Goal: Task Accomplishment & Management: Manage account settings

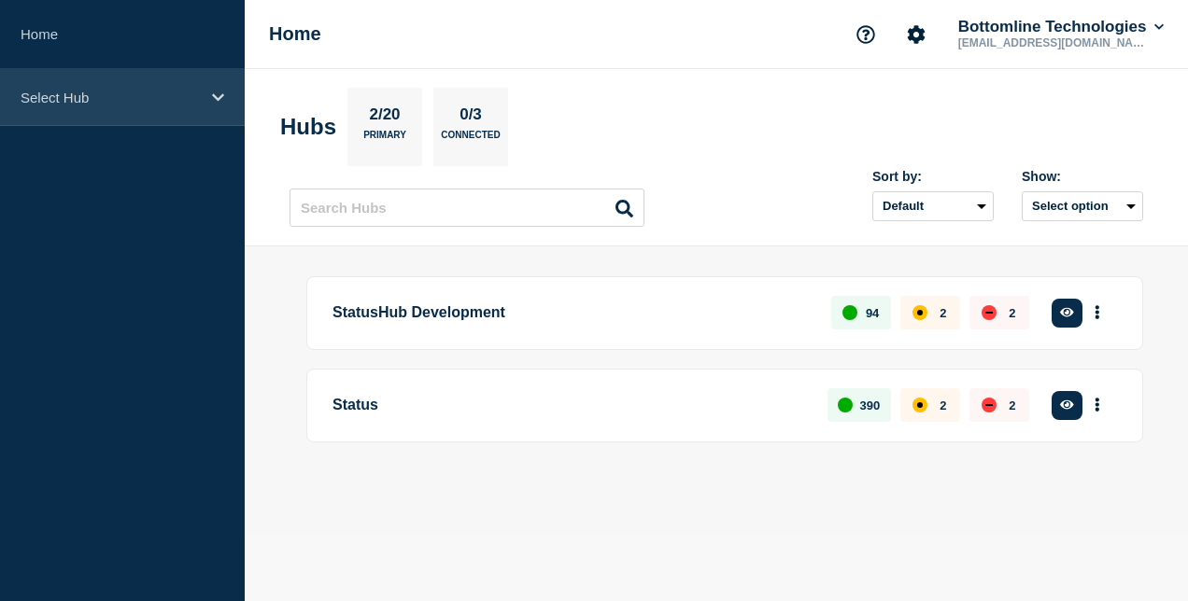
click at [204, 103] on div "Select Hub" at bounding box center [122, 97] width 245 height 57
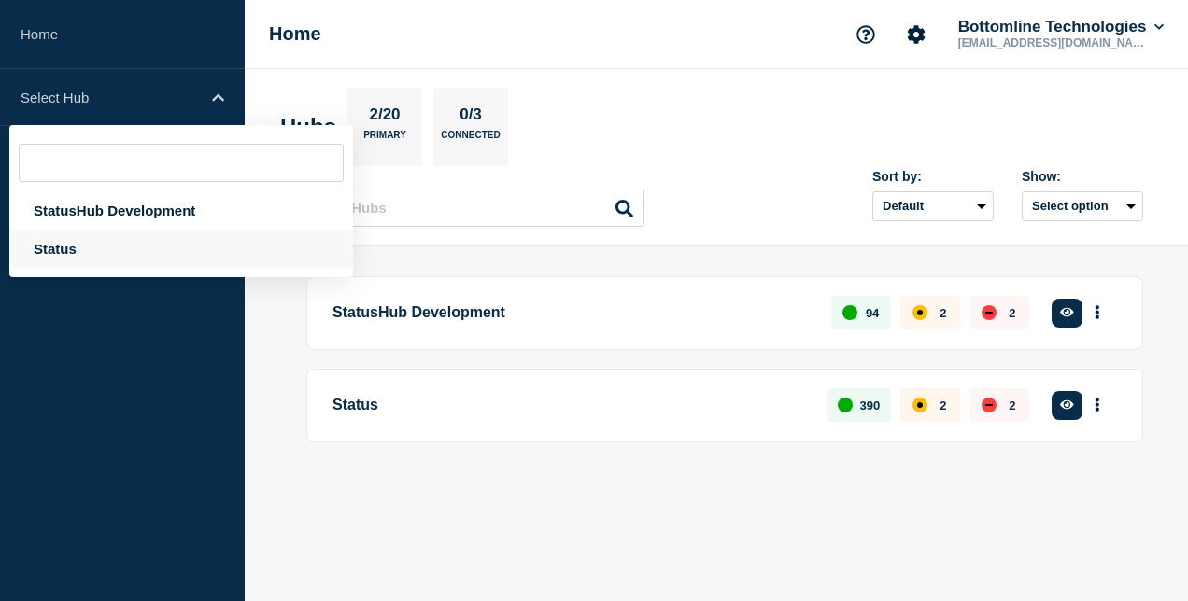
click at [142, 243] on div "Status" at bounding box center [181, 249] width 344 height 38
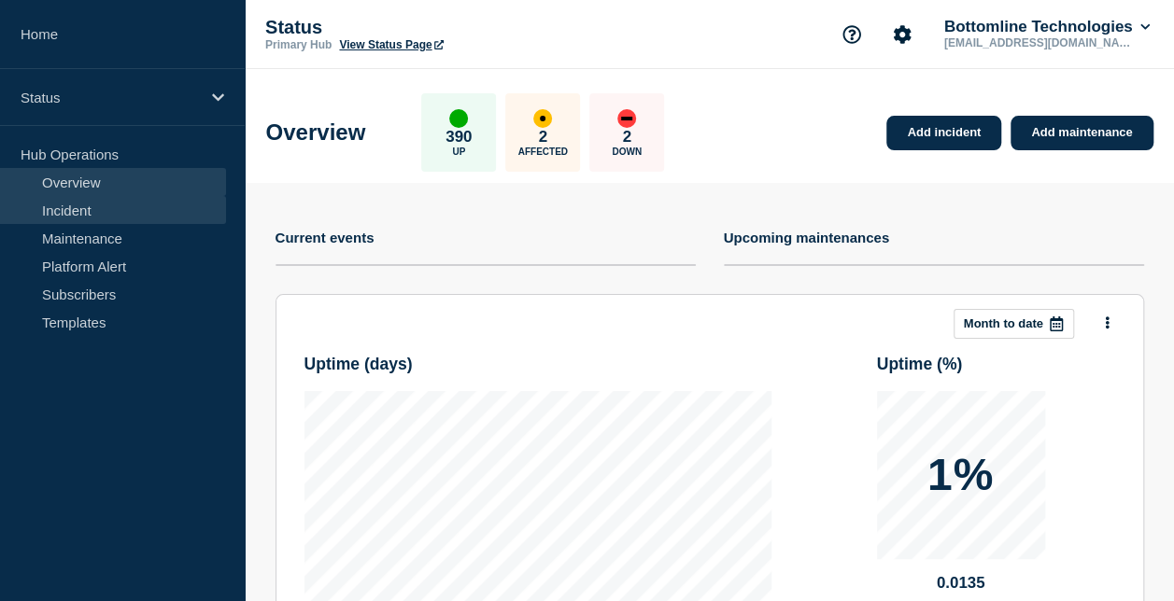
click at [90, 209] on link "Incident" at bounding box center [113, 210] width 226 height 28
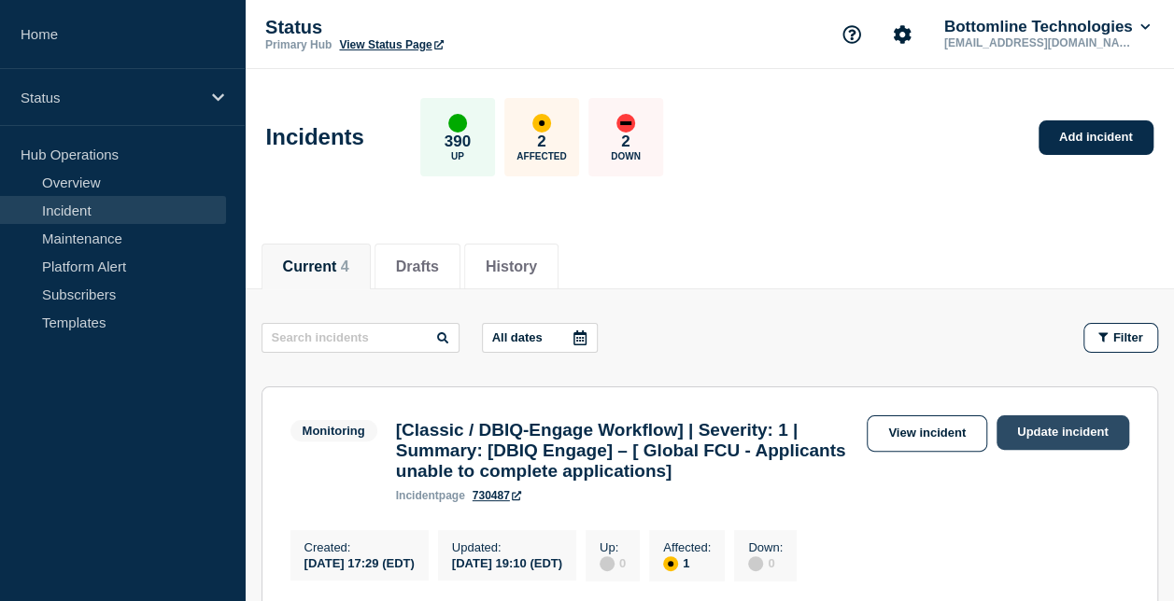
click at [1023, 439] on link "Update incident" at bounding box center [1062, 433] width 133 height 35
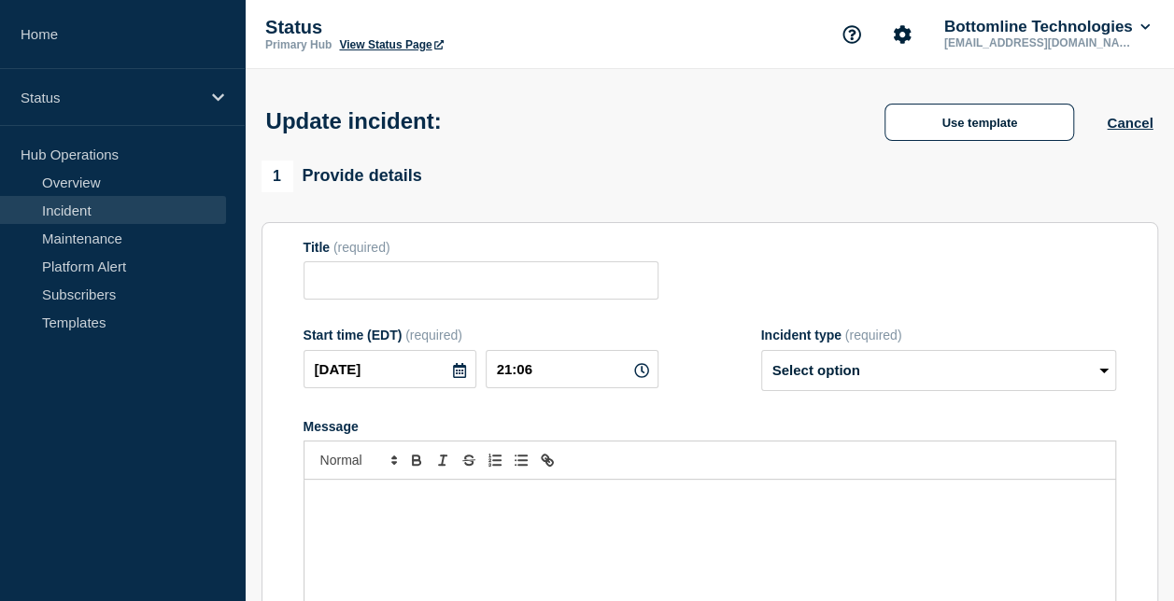
type input "[Classic / DBIQ-Engage Workflow] | Severity: 1 | Summary: [DBIQ Engage] – [ Glo…"
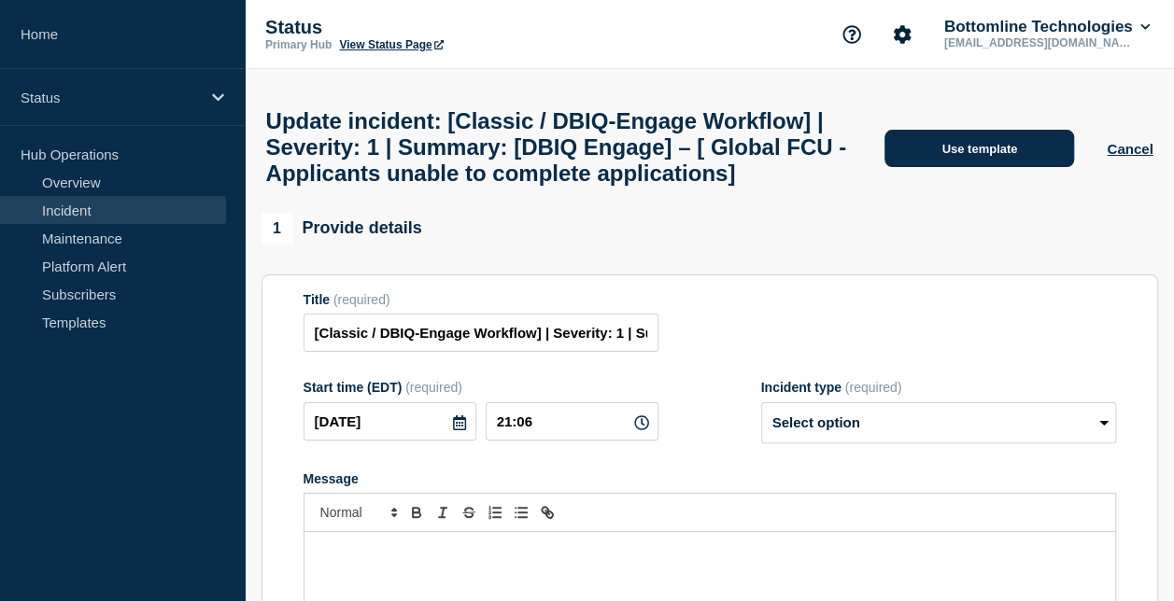
click at [1012, 167] on button "Use template" at bounding box center [979, 148] width 190 height 37
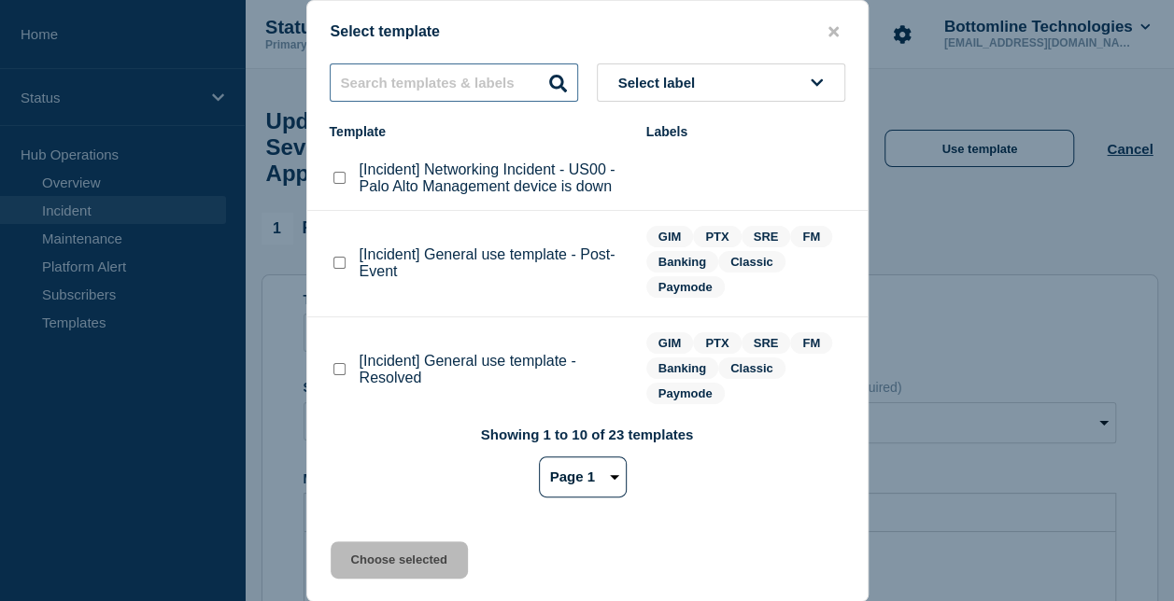
click at [511, 84] on input "text" at bounding box center [454, 82] width 248 height 38
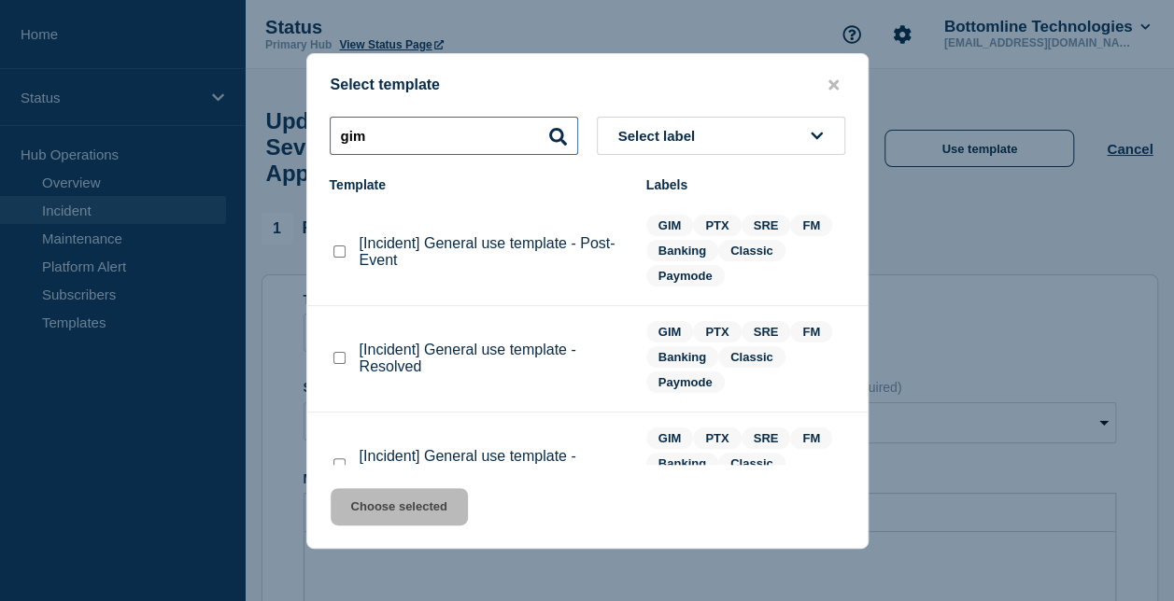
type input "gim"
click at [337, 359] on checkbox"] "[Incident] General use template - Resolved checkbox" at bounding box center [339, 358] width 12 height 12
checkbox checkbox"] "true"
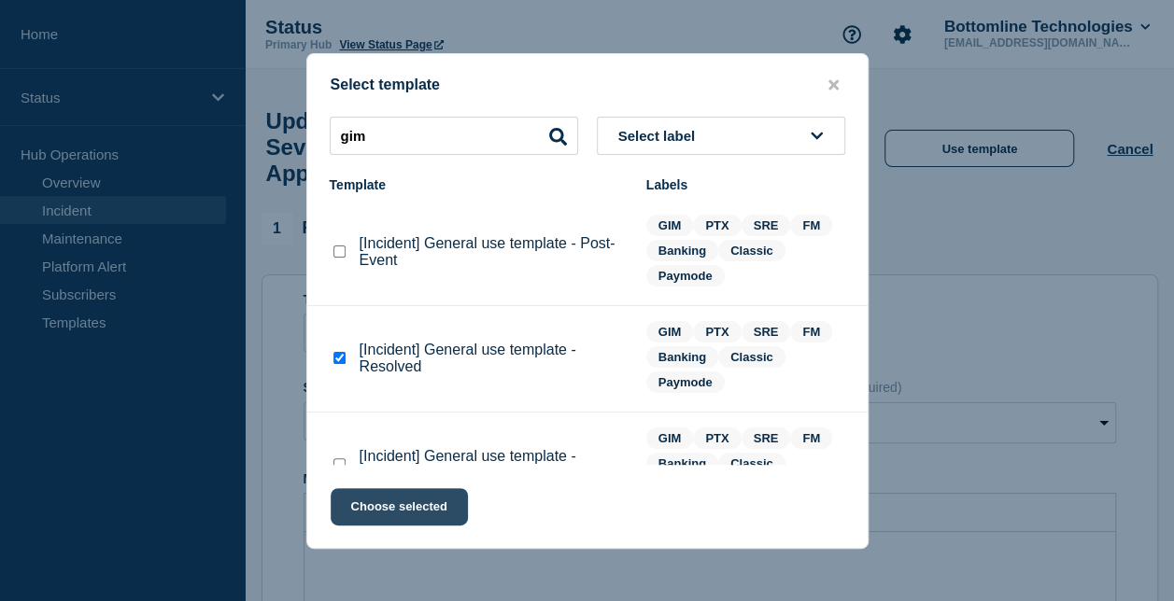
click at [393, 508] on button "Choose selected" at bounding box center [399, 506] width 137 height 37
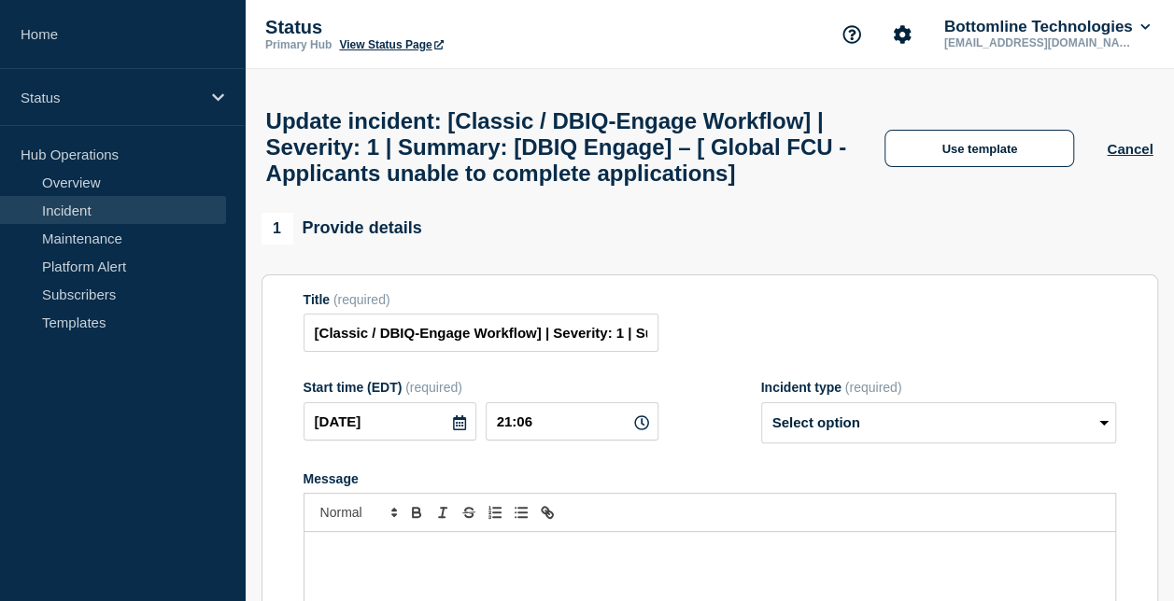
select select "resolved"
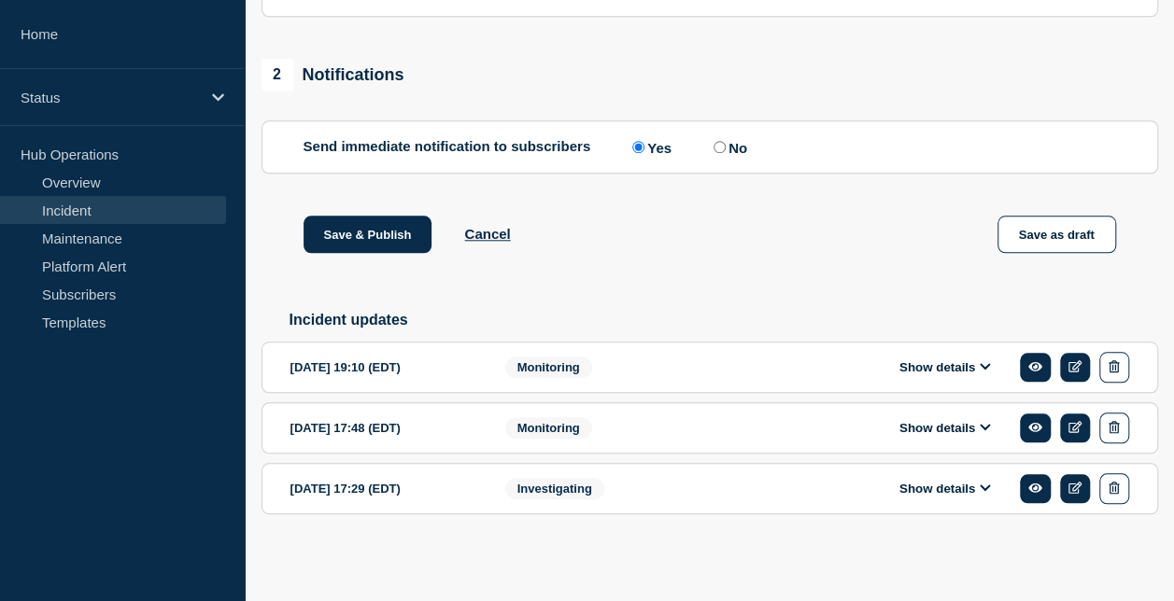
scroll to position [785, 0]
click at [979, 375] on button "Show details" at bounding box center [945, 368] width 103 height 16
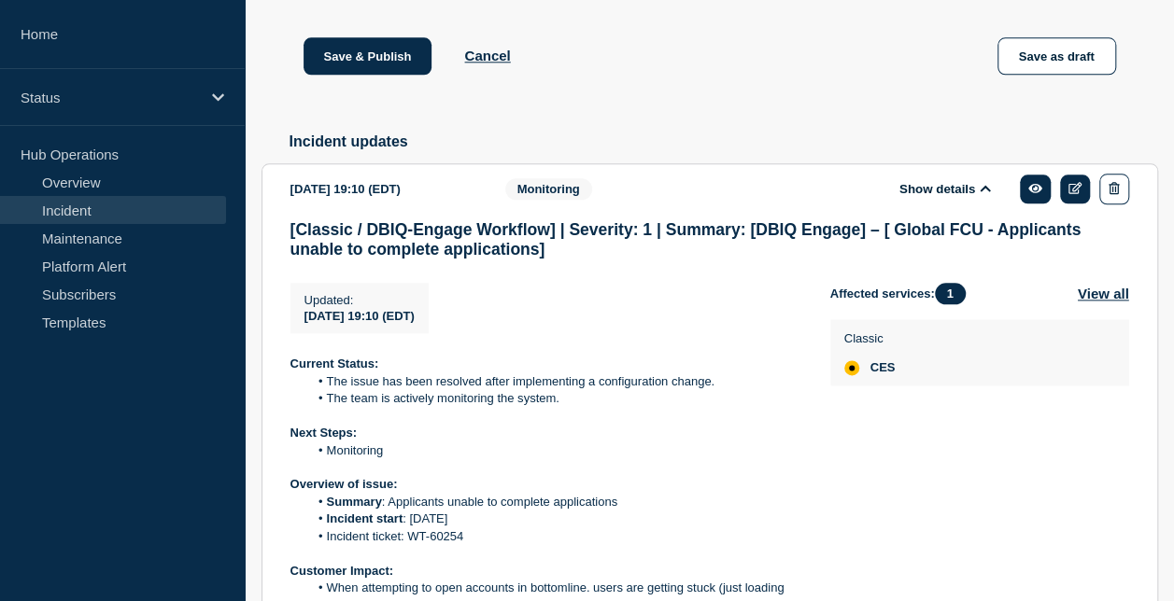
scroll to position [964, 0]
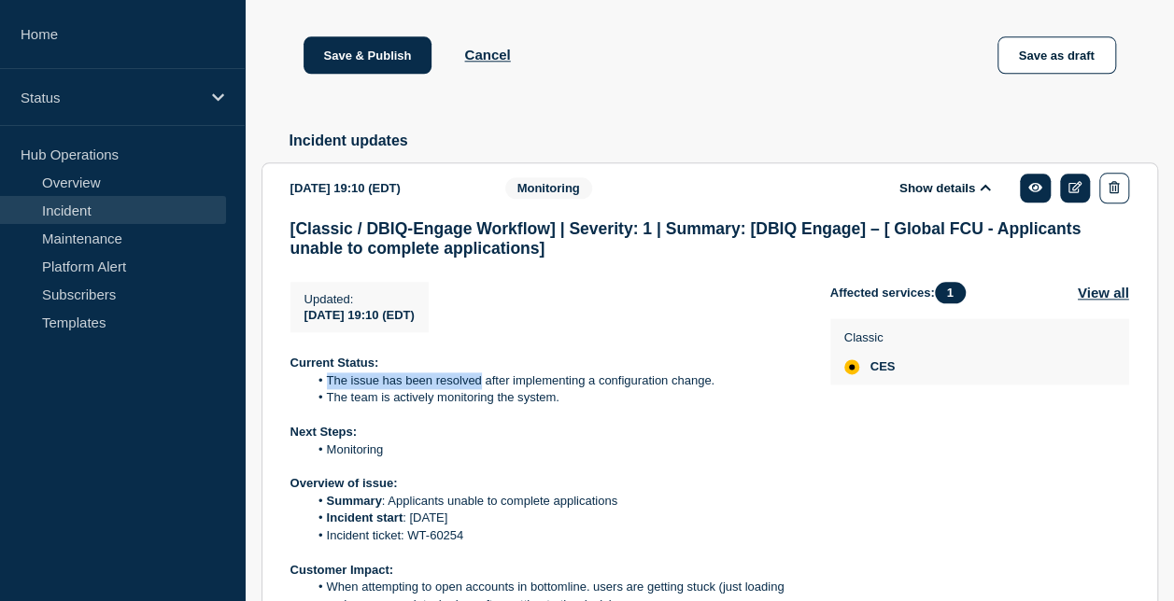
drag, startPoint x: 328, startPoint y: 400, endPoint x: 480, endPoint y: 406, distance: 152.3
click at [480, 389] on li "The issue has been resolved after implementing a configuration change." at bounding box center [554, 381] width 492 height 17
copy li "The issue has been resolved"
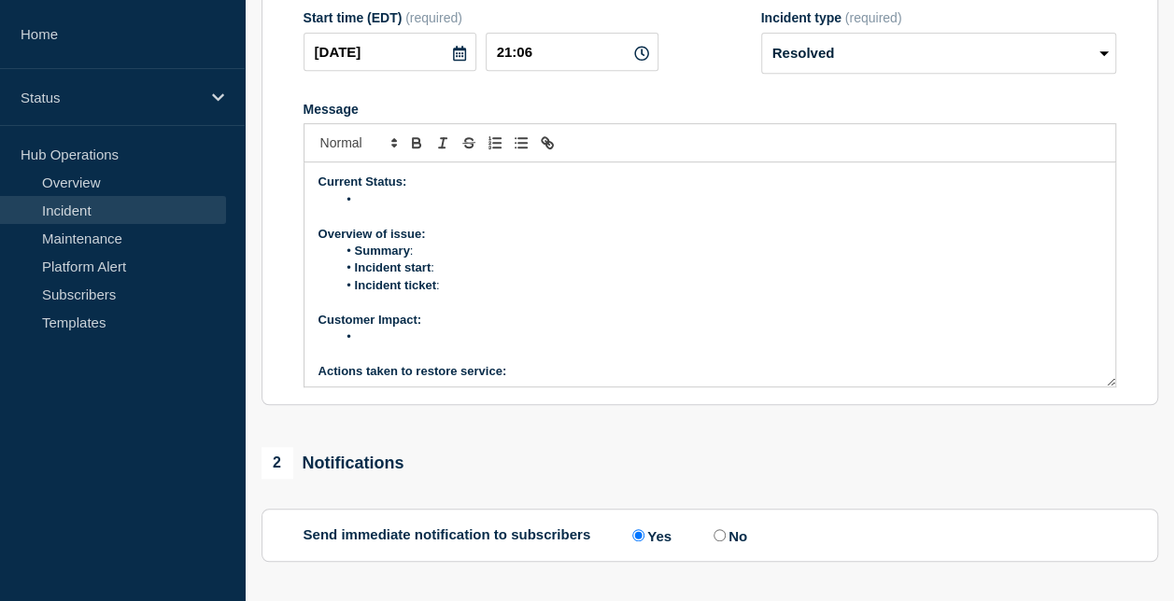
scroll to position [389, 0]
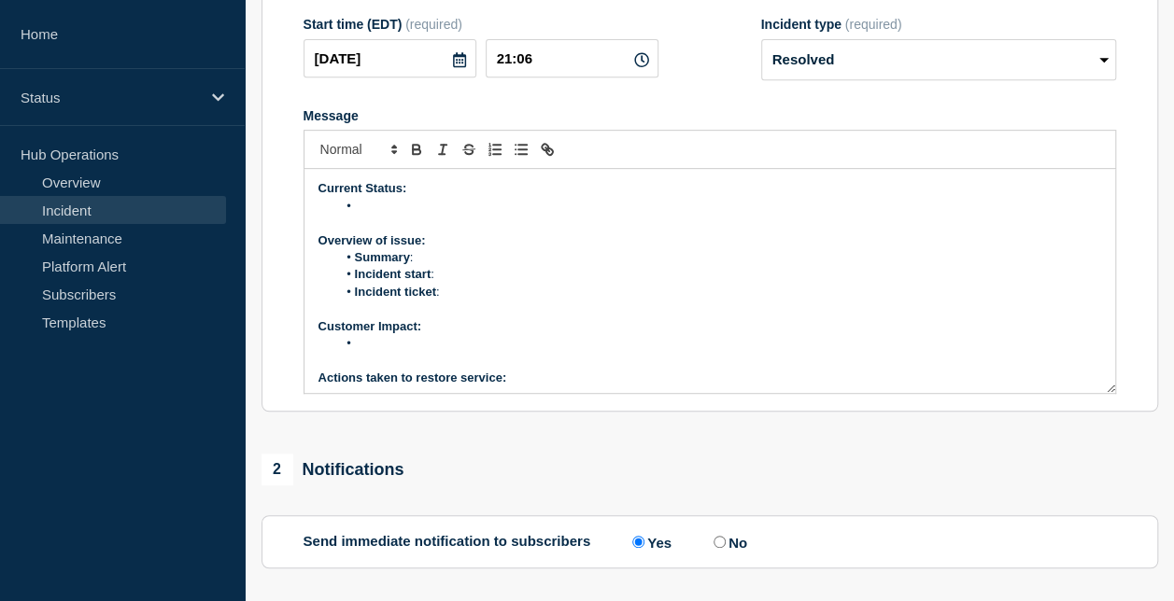
click at [396, 215] on li "Message" at bounding box center [718, 206] width 765 height 17
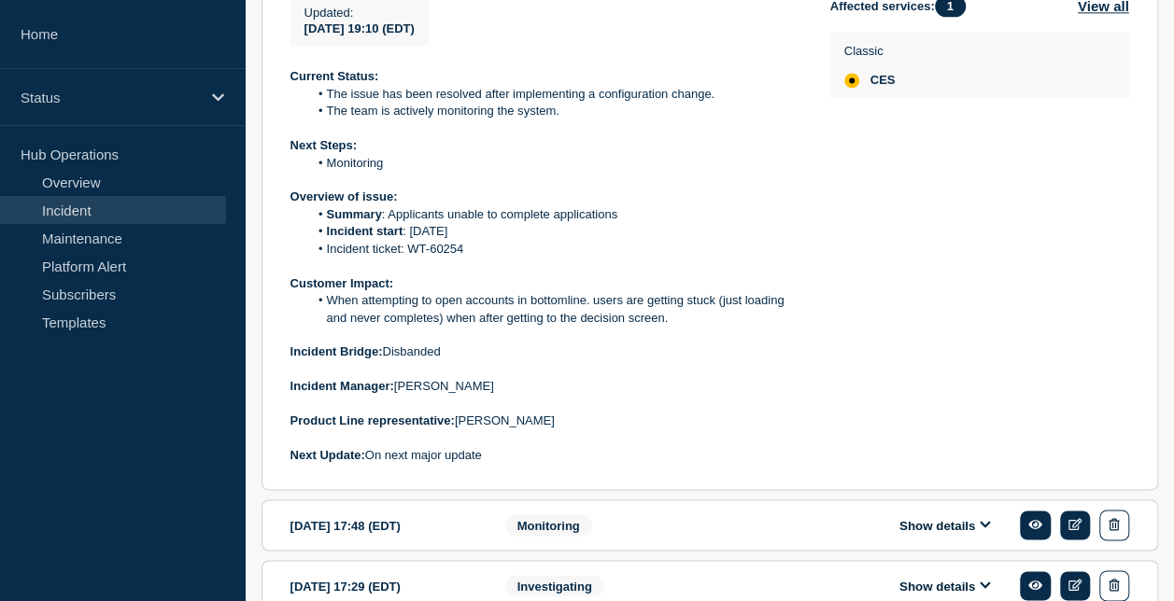
scroll to position [1371, 0]
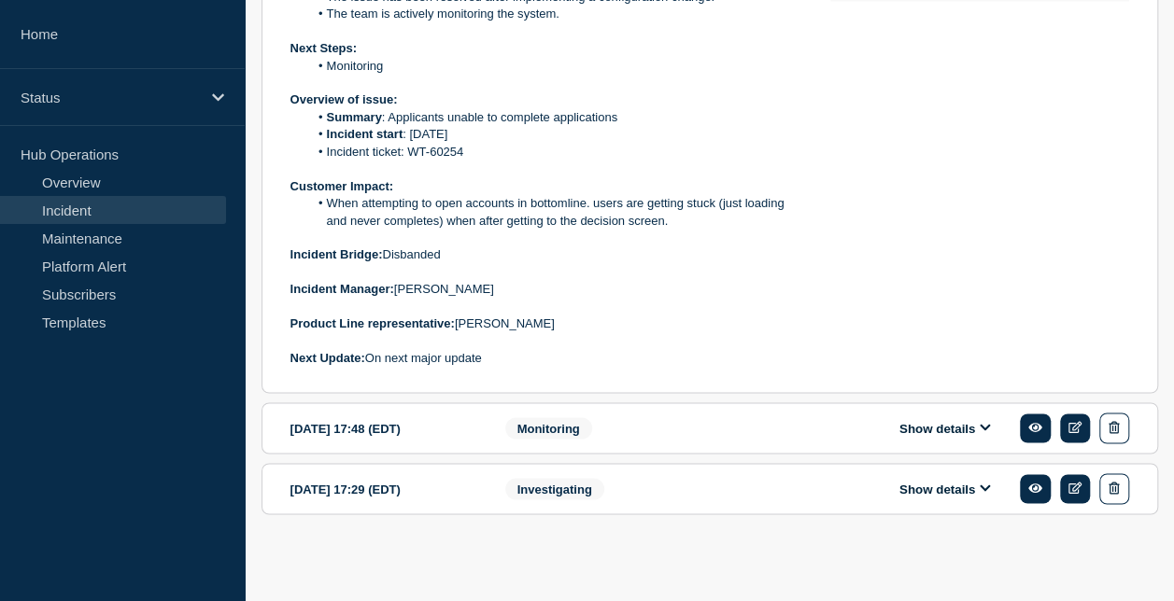
click at [912, 426] on button "Show details" at bounding box center [945, 428] width 103 height 16
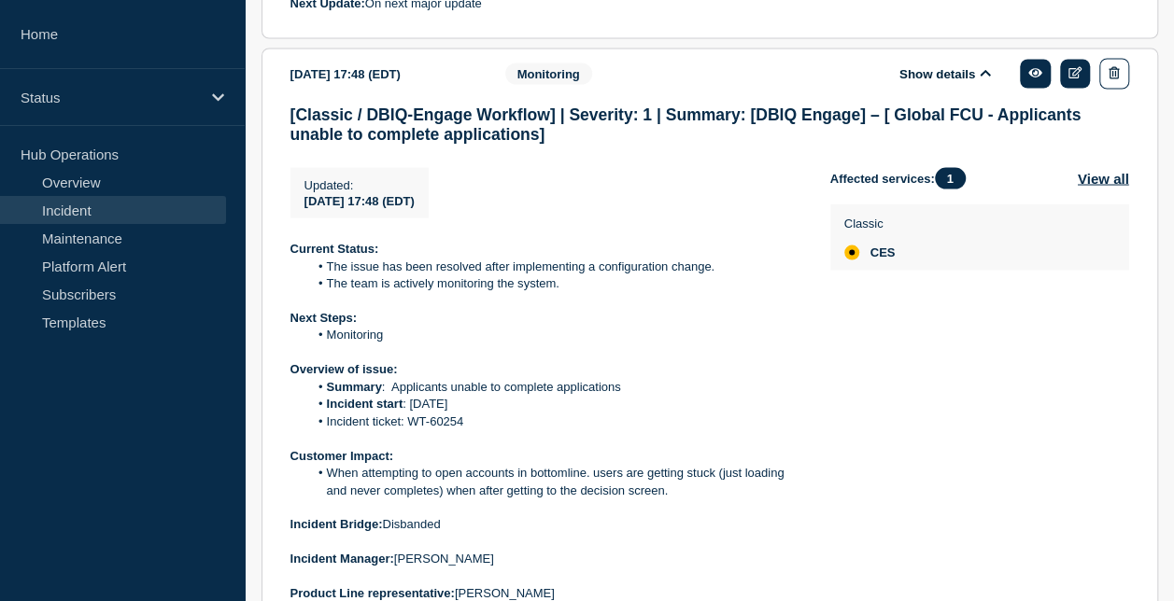
scroll to position [1937, 0]
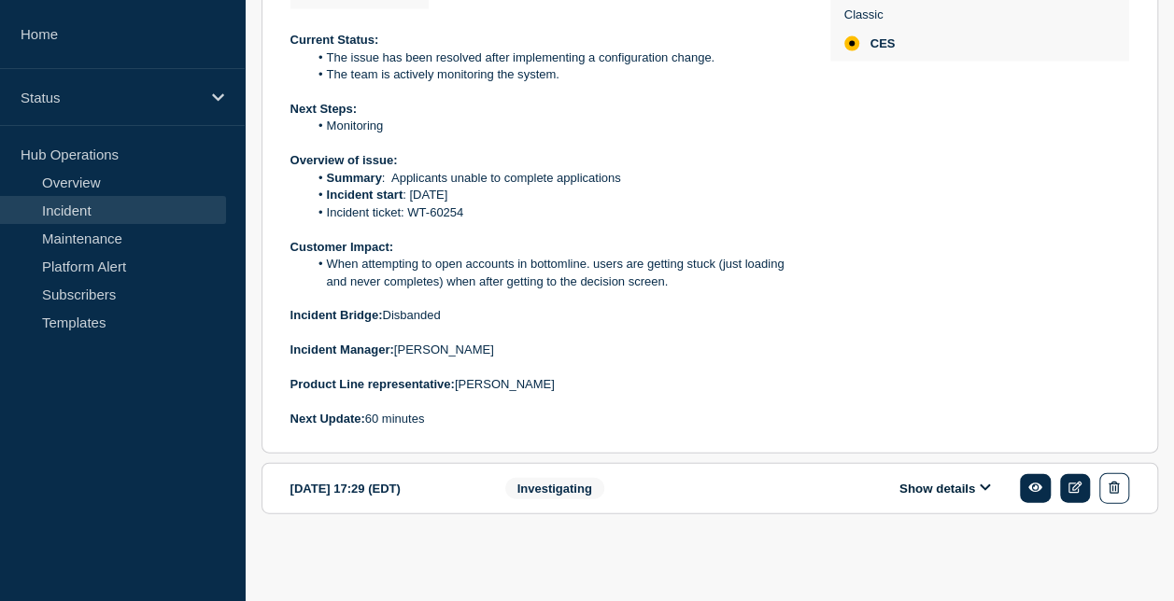
click at [939, 482] on button "Show details" at bounding box center [945, 489] width 103 height 16
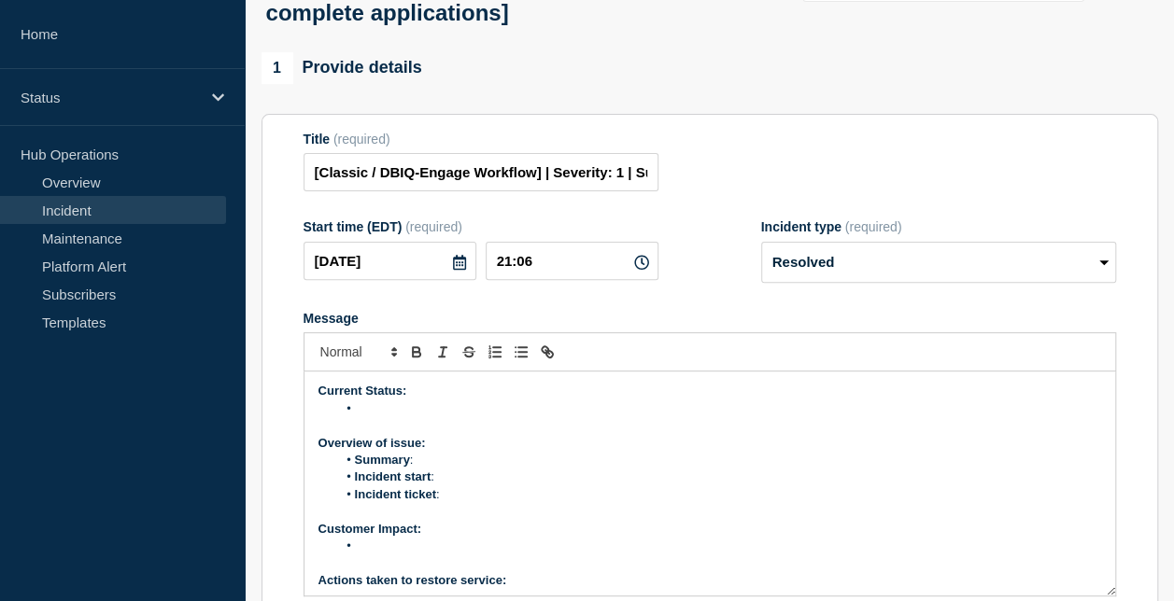
scroll to position [140, 0]
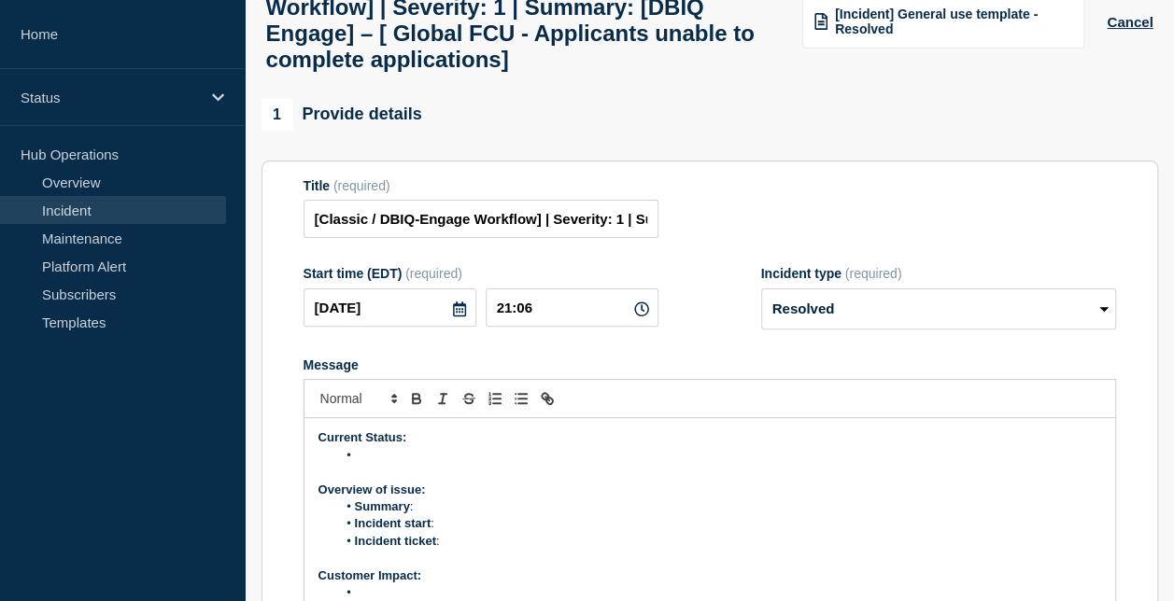
click at [385, 464] on li "Message" at bounding box center [718, 455] width 765 height 17
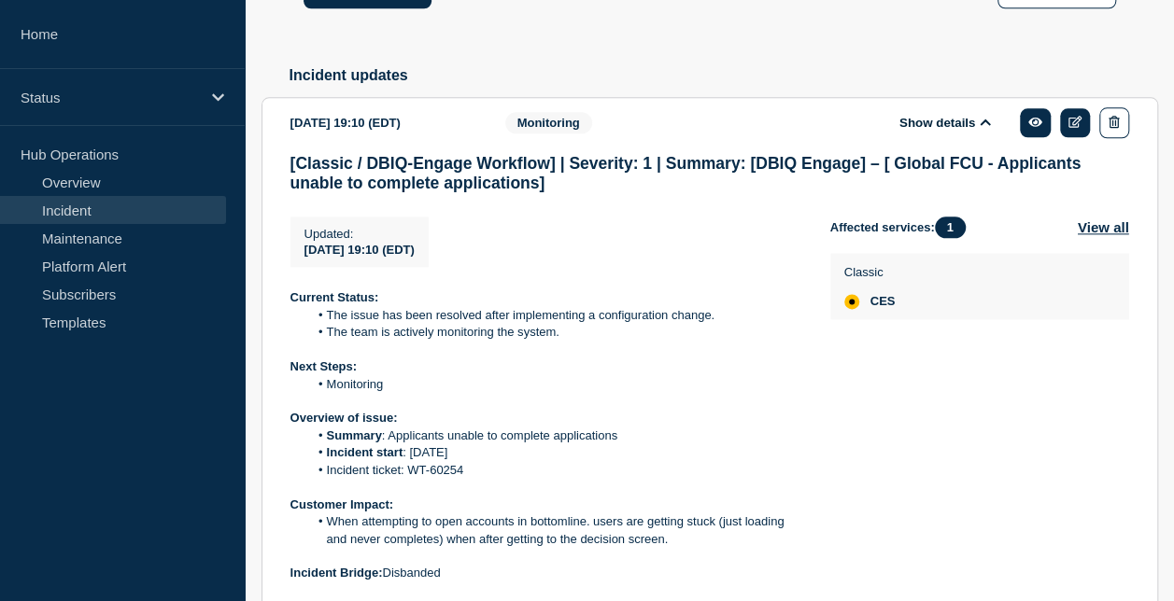
scroll to position [1030, 0]
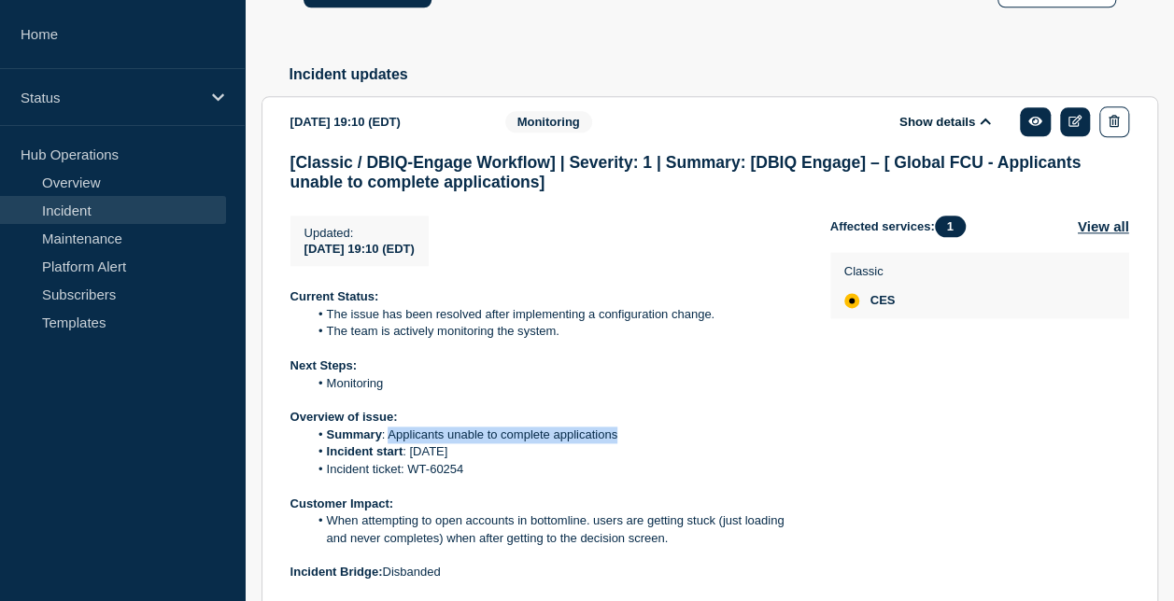
drag, startPoint x: 389, startPoint y: 461, endPoint x: 622, endPoint y: 463, distance: 232.5
click at [622, 444] on li "Summary : Applicants unable to complete applications" at bounding box center [554, 435] width 492 height 17
copy li "Applicants unable to complete applications"
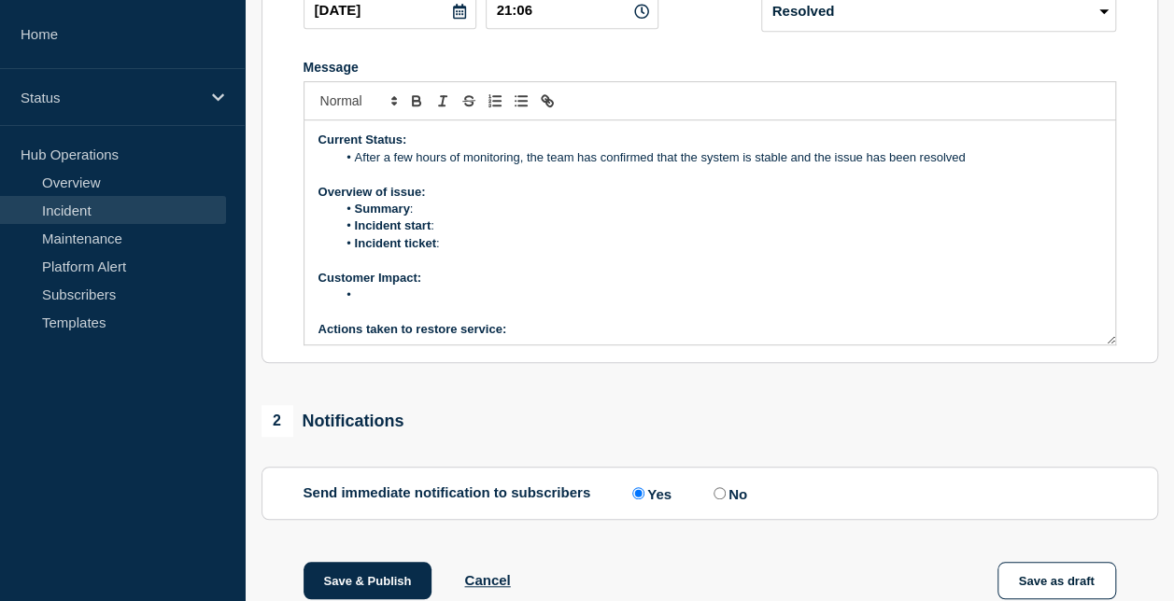
scroll to position [402, 0]
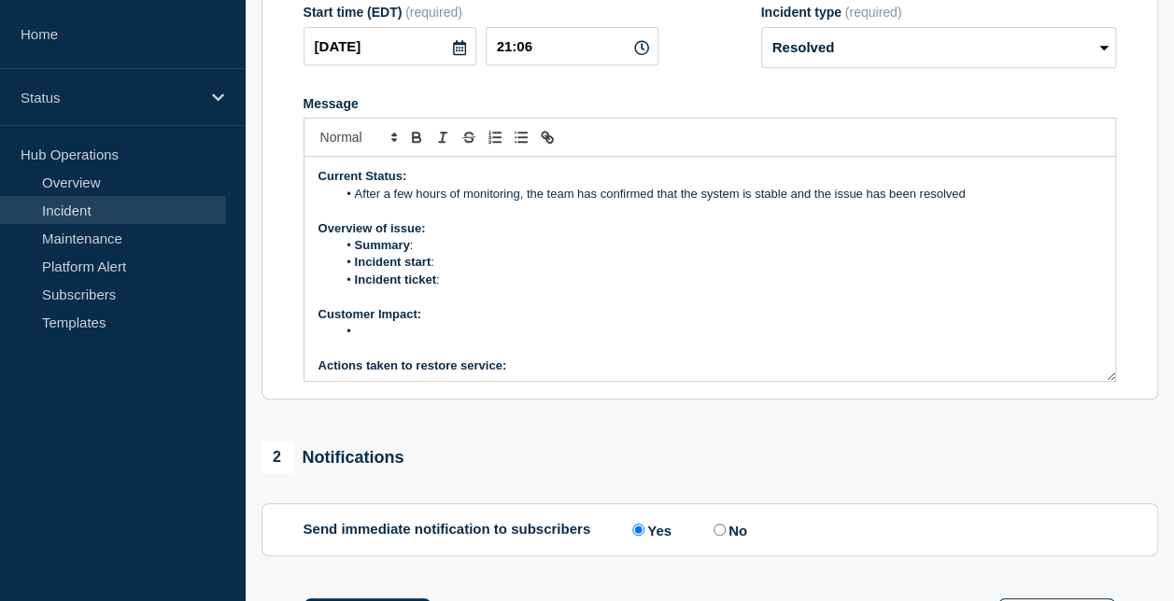
click at [441, 254] on li "Summary :" at bounding box center [718, 245] width 765 height 17
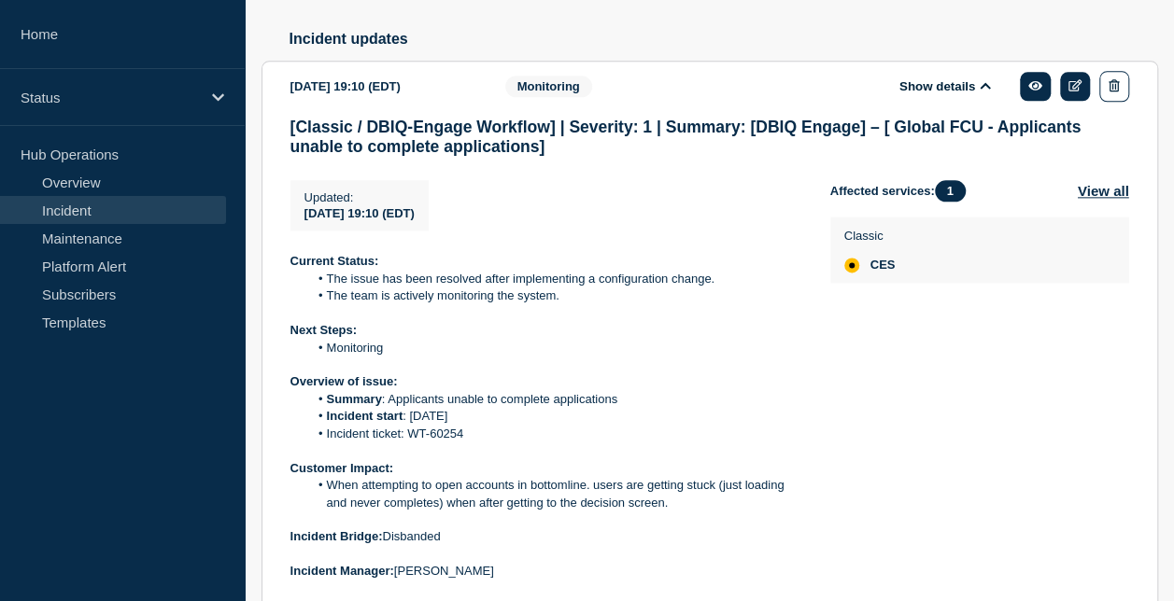
scroll to position [1066, 0]
drag, startPoint x: 410, startPoint y: 440, endPoint x: 476, endPoint y: 444, distance: 66.4
click at [476, 424] on li "Incident start : [DATE]" at bounding box center [554, 415] width 492 height 17
copy li "[DATE]"
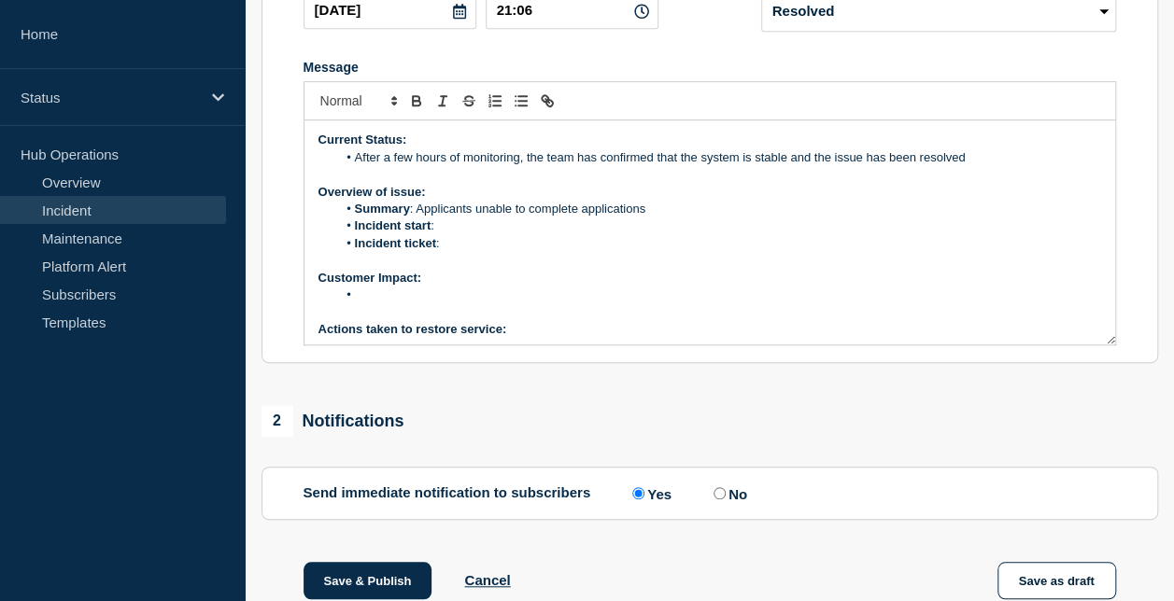
scroll to position [435, 0]
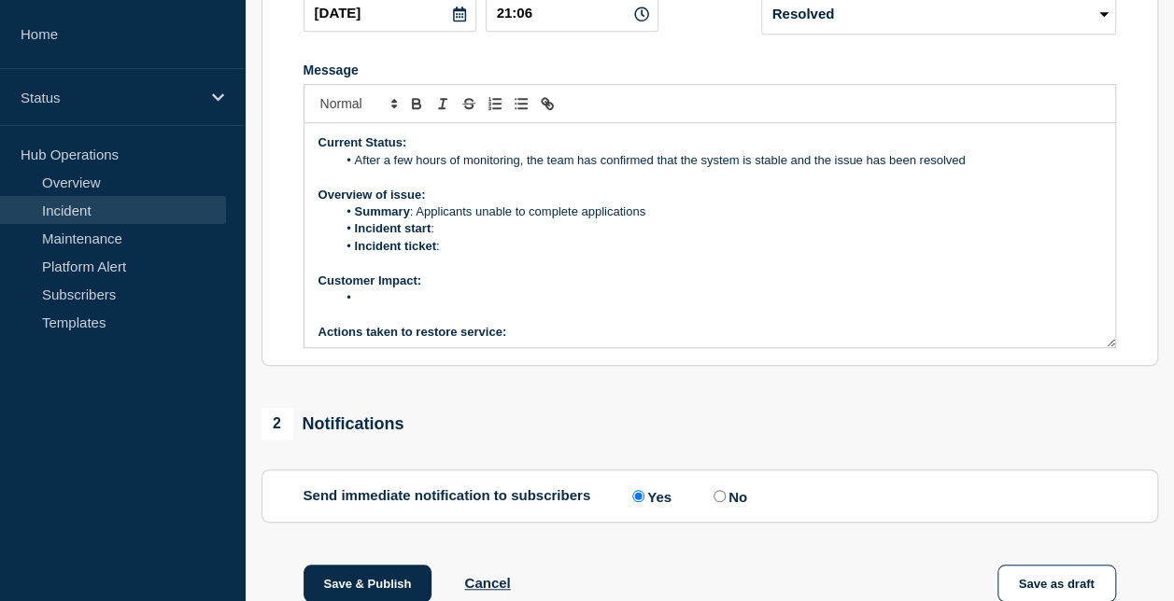
click at [449, 237] on li "Incident start :" at bounding box center [718, 228] width 765 height 17
click at [463, 255] on li "Incident ticket :" at bounding box center [718, 246] width 765 height 17
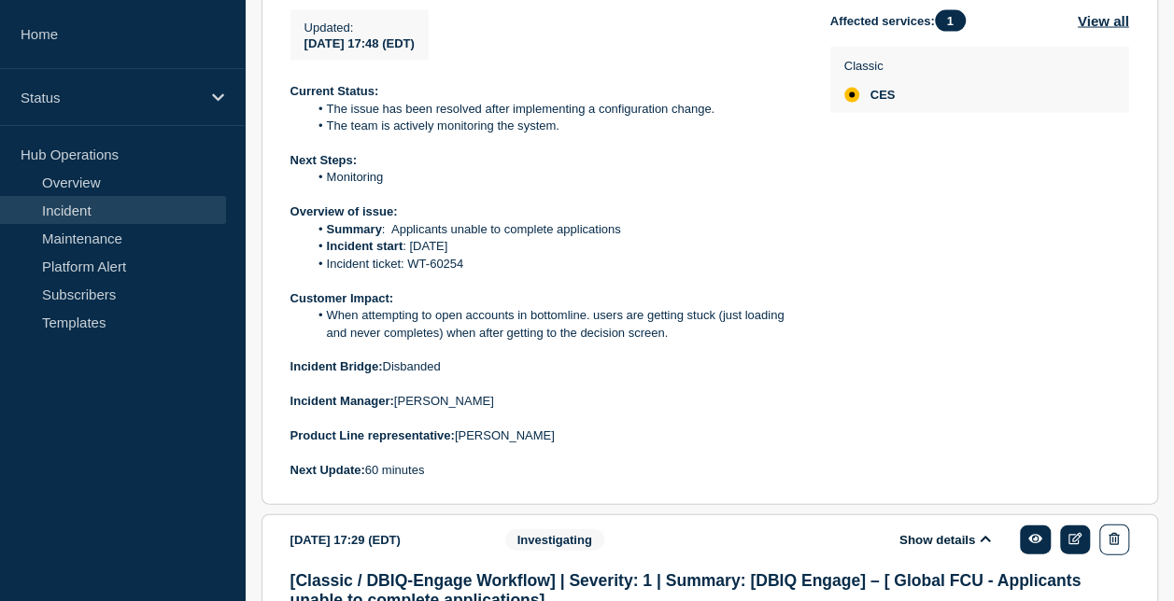
scroll to position [1861, 0]
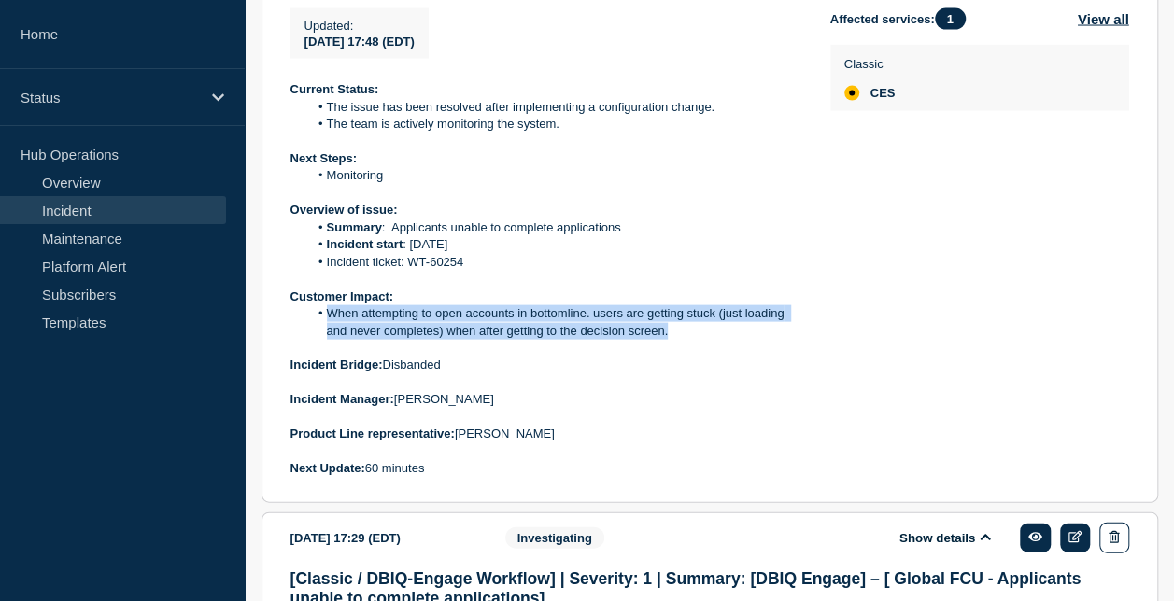
drag, startPoint x: 344, startPoint y: 346, endPoint x: 667, endPoint y: 362, distance: 323.5
click at [667, 340] on li "When attempting to open accounts in bottomline. users are getting stuck (just l…" at bounding box center [554, 322] width 492 height 35
copy li "When attempting to open accounts in bottomline. users are getting stuck (just l…"
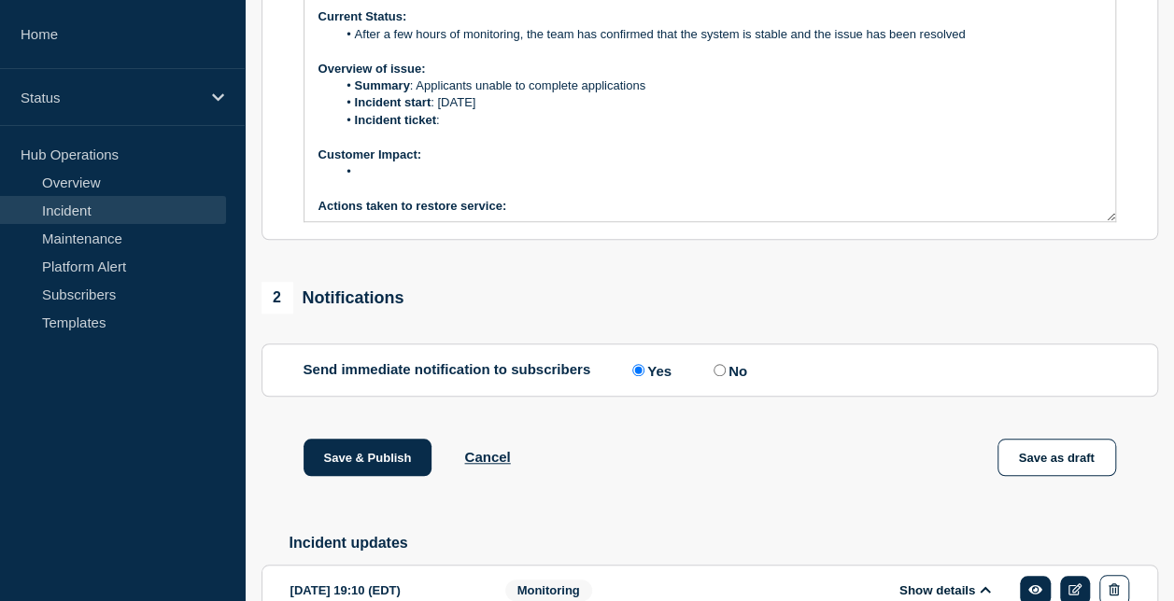
scroll to position [560, 0]
click at [405, 181] on li "Message" at bounding box center [718, 172] width 765 height 17
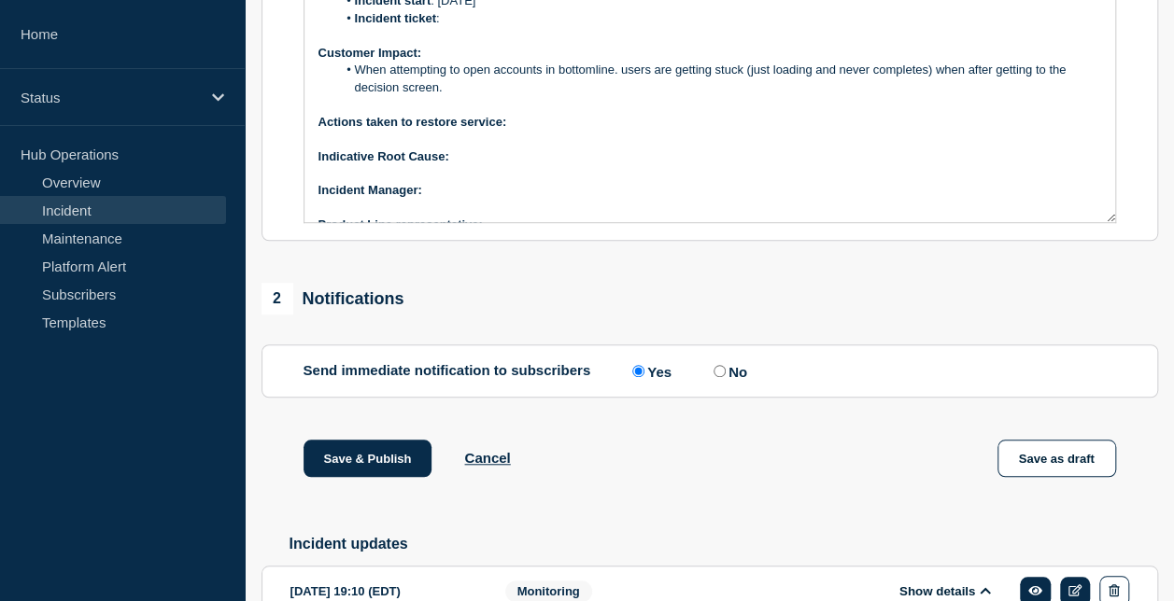
scroll to position [106, 0]
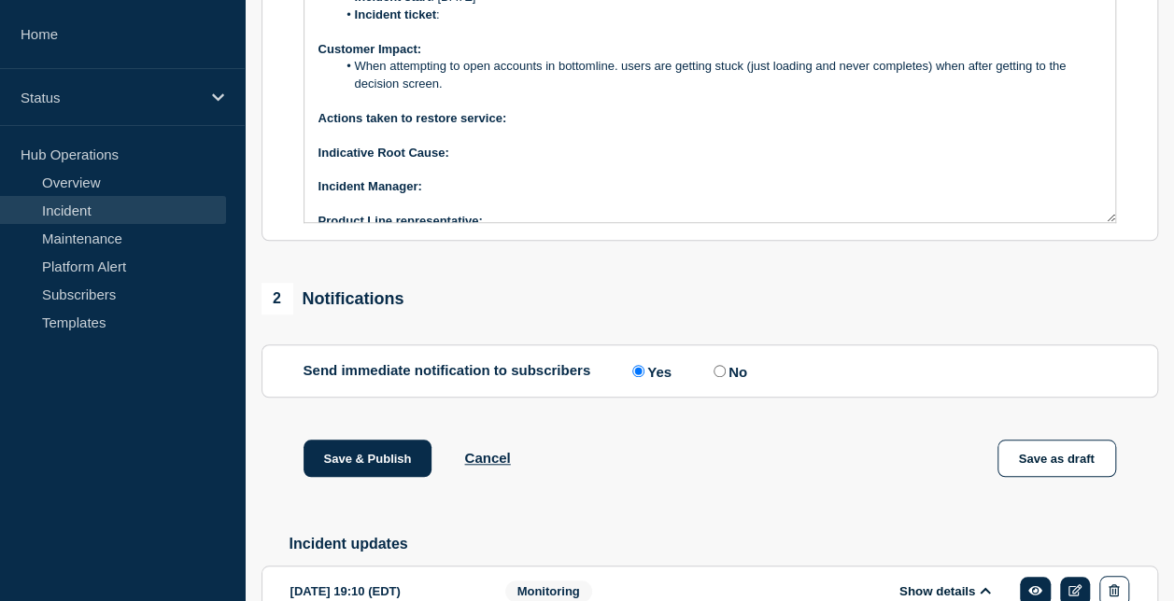
click at [492, 195] on p "﻿Incident Manager:" at bounding box center [709, 186] width 782 height 17
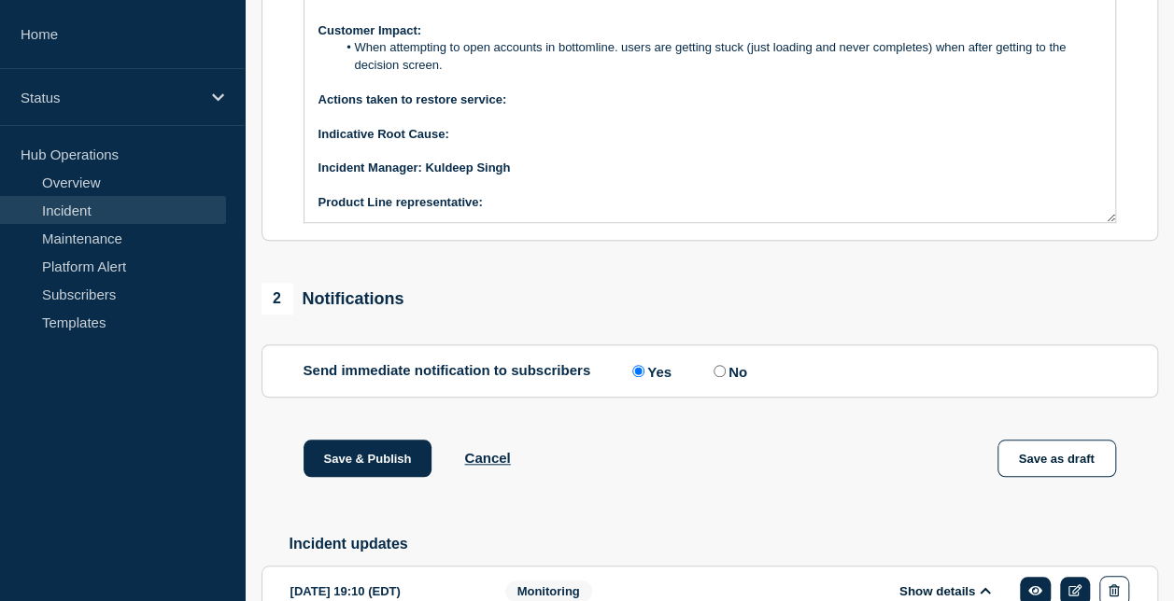
click at [543, 211] on p "Product Line representative:" at bounding box center [709, 202] width 782 height 17
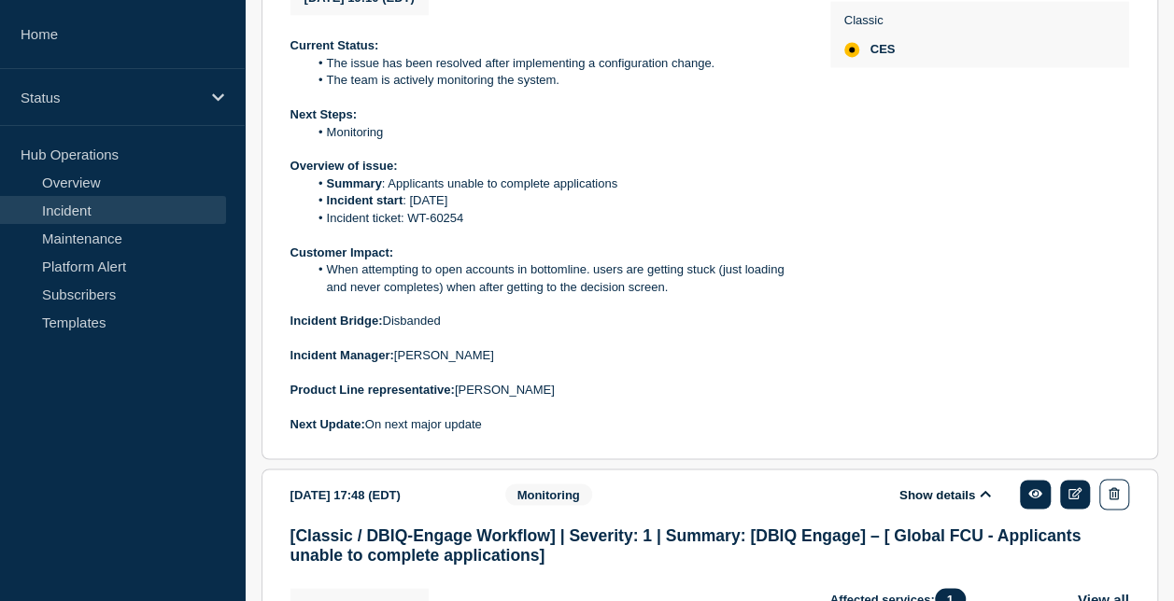
scroll to position [1282, 0]
drag, startPoint x: 457, startPoint y: 413, endPoint x: 544, endPoint y: 413, distance: 87.8
click at [544, 398] on p "Product Line representative: [PERSON_NAME]" at bounding box center [545, 389] width 510 height 17
copy p "[PERSON_NAME]"
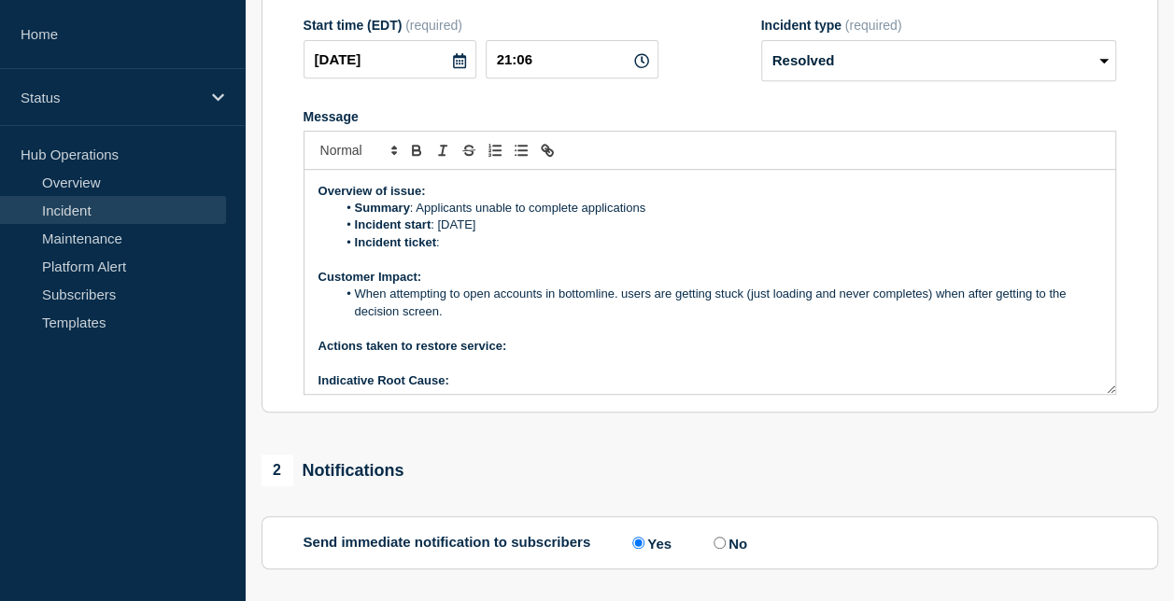
scroll to position [125, 0]
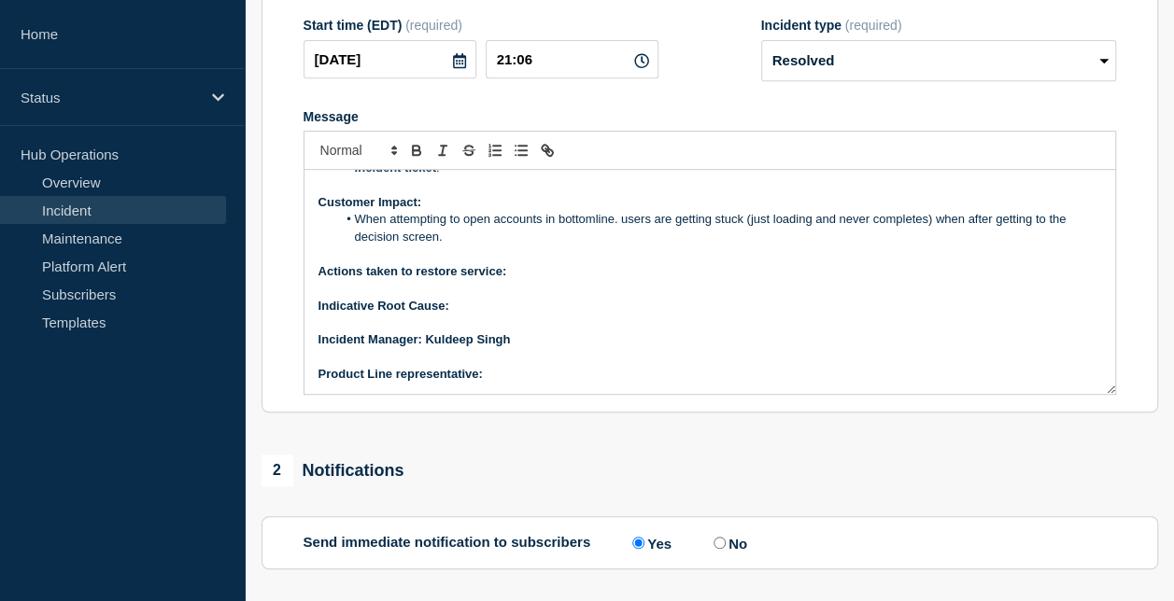
click at [517, 383] on p "Product Line representative:" at bounding box center [709, 374] width 782 height 17
click at [538, 280] on p "Actions taken to restore service:" at bounding box center [709, 271] width 782 height 17
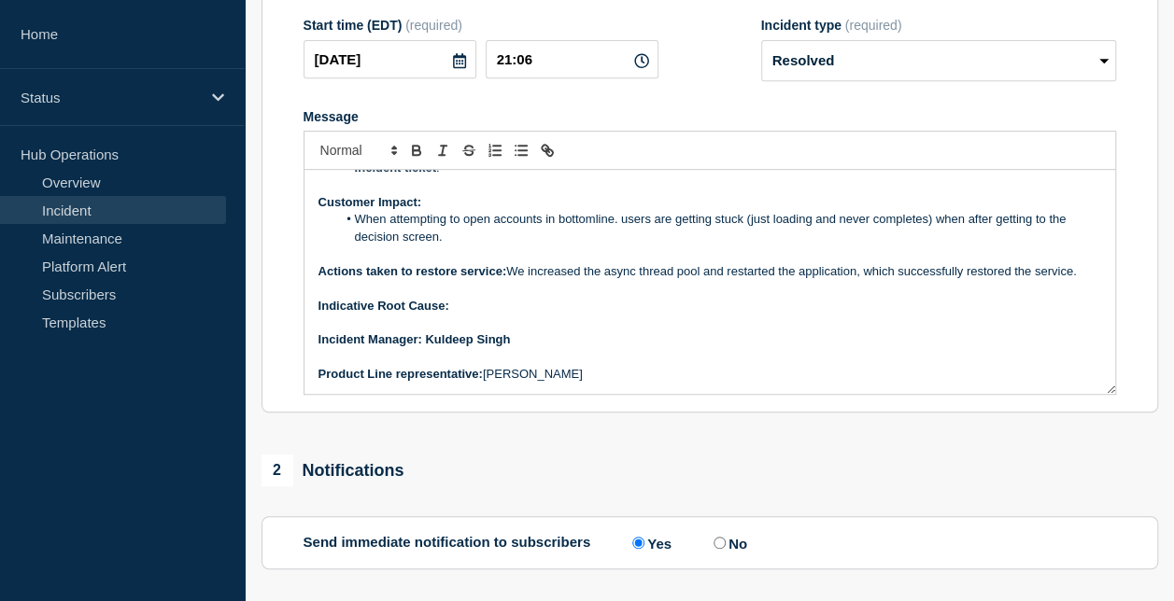
click at [529, 280] on p "Actions taken to restore service: We increased the async thread pool and restar…" at bounding box center [709, 271] width 782 height 17
click at [775, 315] on p "Indicative Root Cause:" at bounding box center [709, 306] width 782 height 17
drag, startPoint x: 541, startPoint y: 291, endPoint x: 502, endPoint y: 286, distance: 38.7
click at [502, 278] on strong "Actions taken to restore service: Team" at bounding box center [429, 271] width 222 height 14
click at [639, 315] on p "Indicative Root Cause:" at bounding box center [709, 306] width 782 height 17
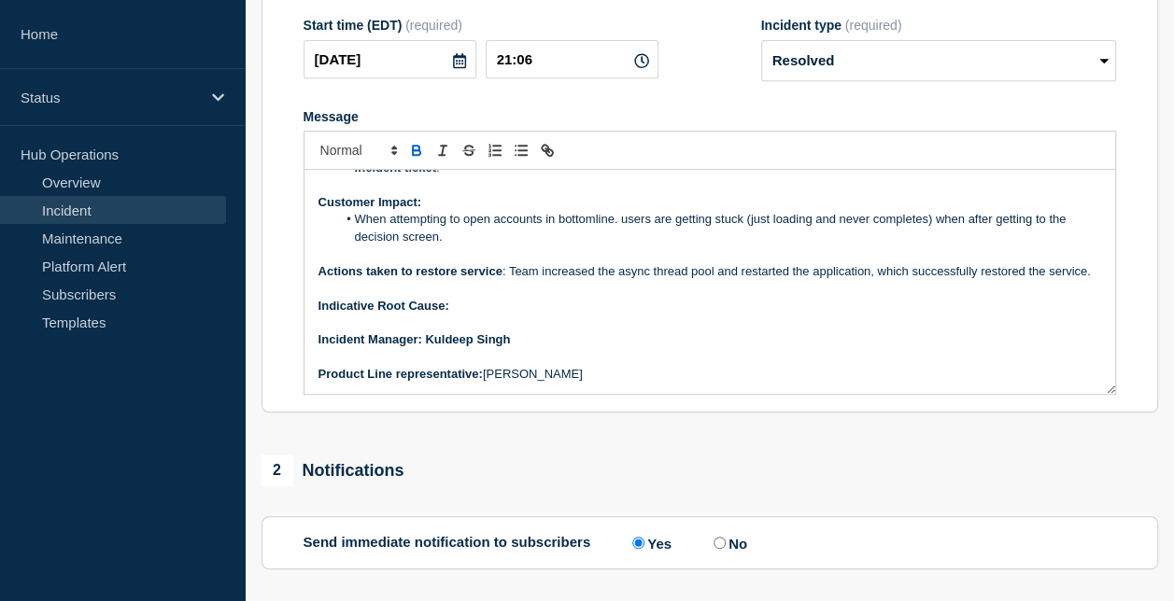
click at [646, 280] on p "Actions taken to restore service : Team increased the async thread pool and res…" at bounding box center [709, 271] width 782 height 17
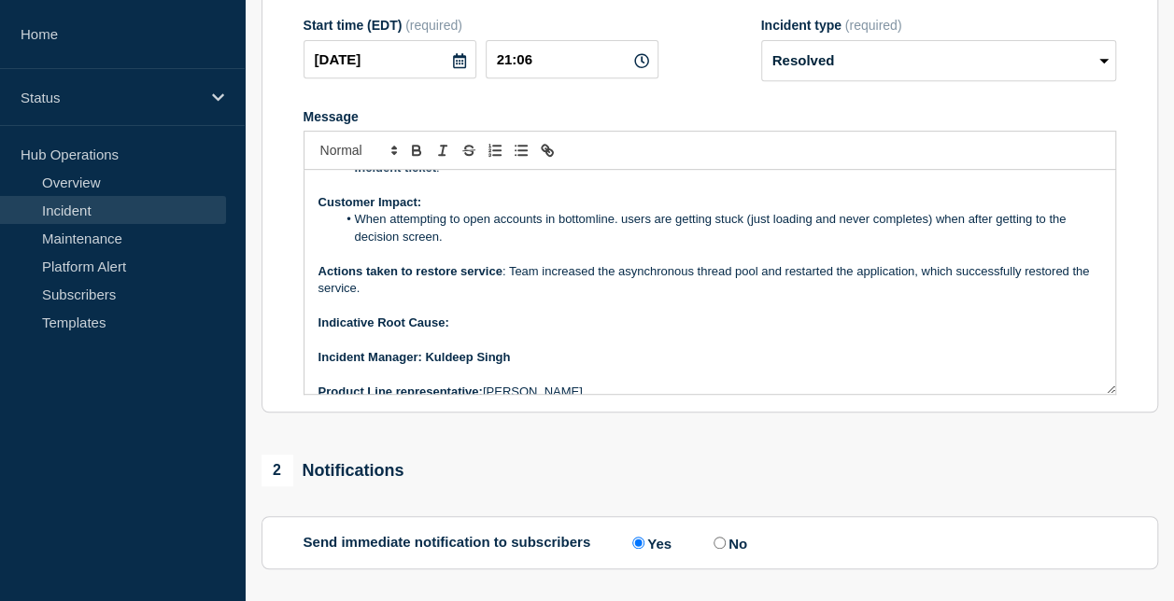
click at [474, 331] on p "Indicative Root Cause:" at bounding box center [709, 323] width 782 height 17
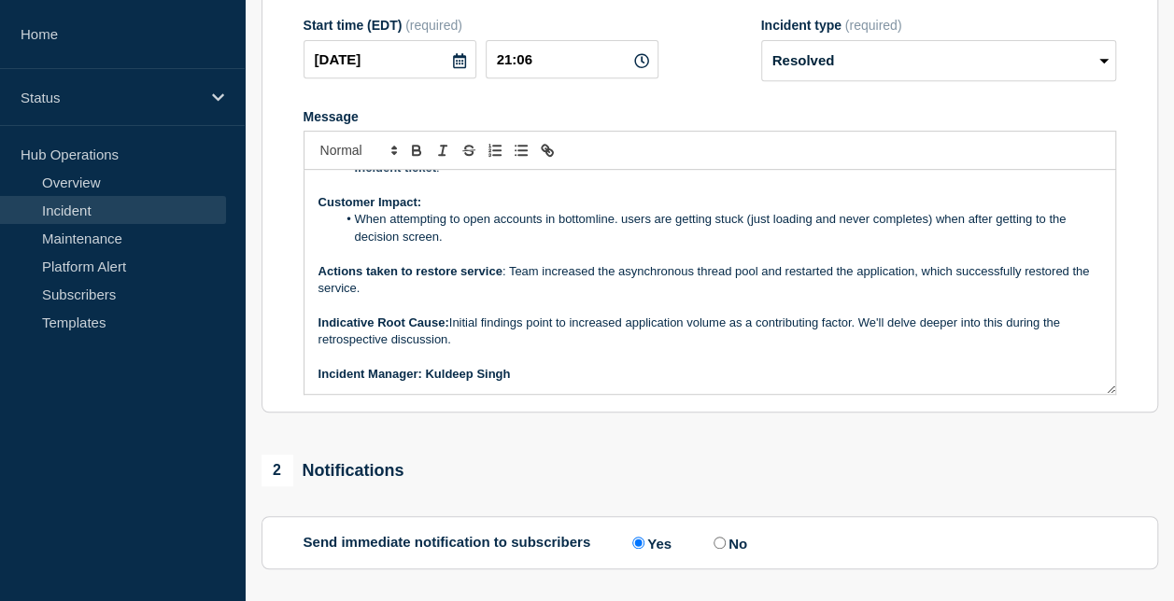
click at [891, 342] on p "Indicative Root Cause: Initial findings point to increased application volume a…" at bounding box center [709, 332] width 782 height 35
click at [943, 339] on p "Indicative Root Cause: Initial findings point to increased application volume a…" at bounding box center [709, 332] width 782 height 35
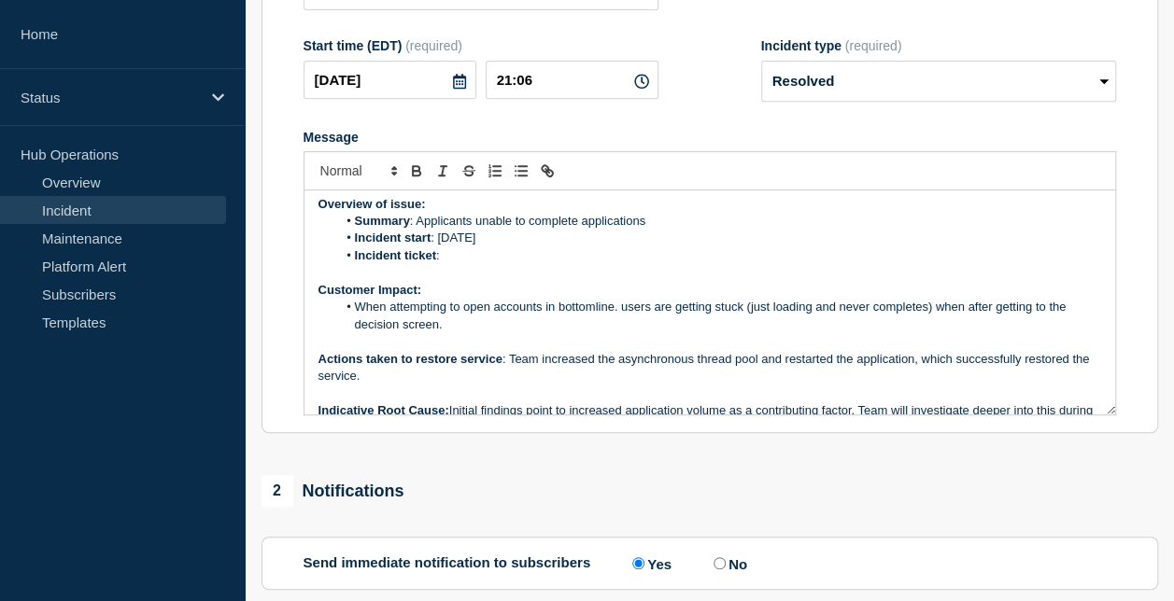
scroll to position [57, 0]
click at [468, 265] on li "Incident ticket :" at bounding box center [718, 256] width 765 height 17
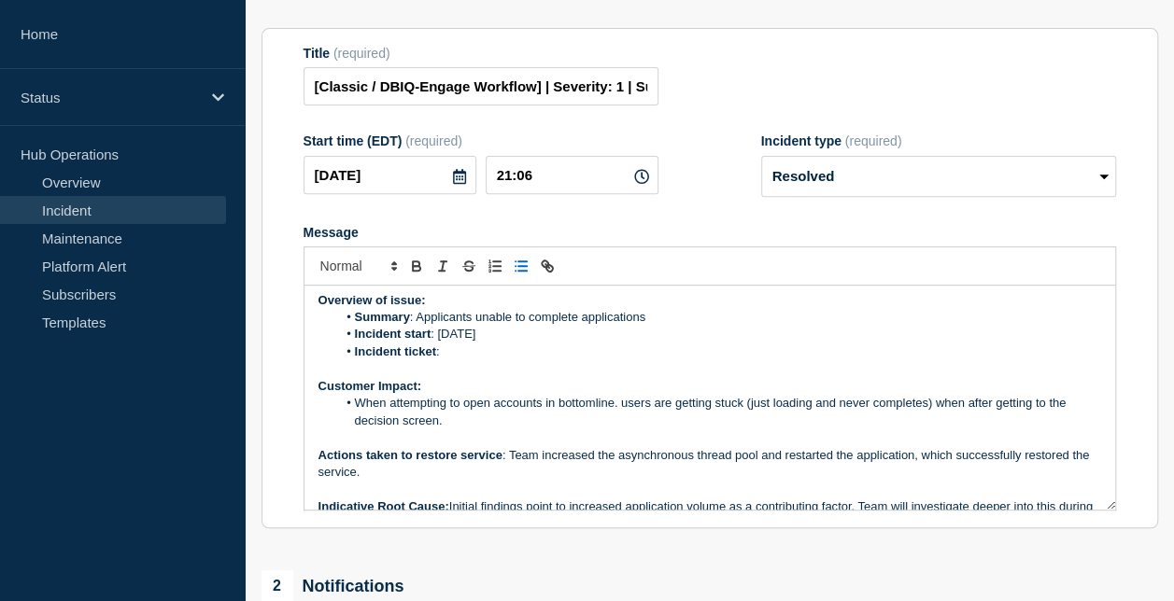
scroll to position [275, 0]
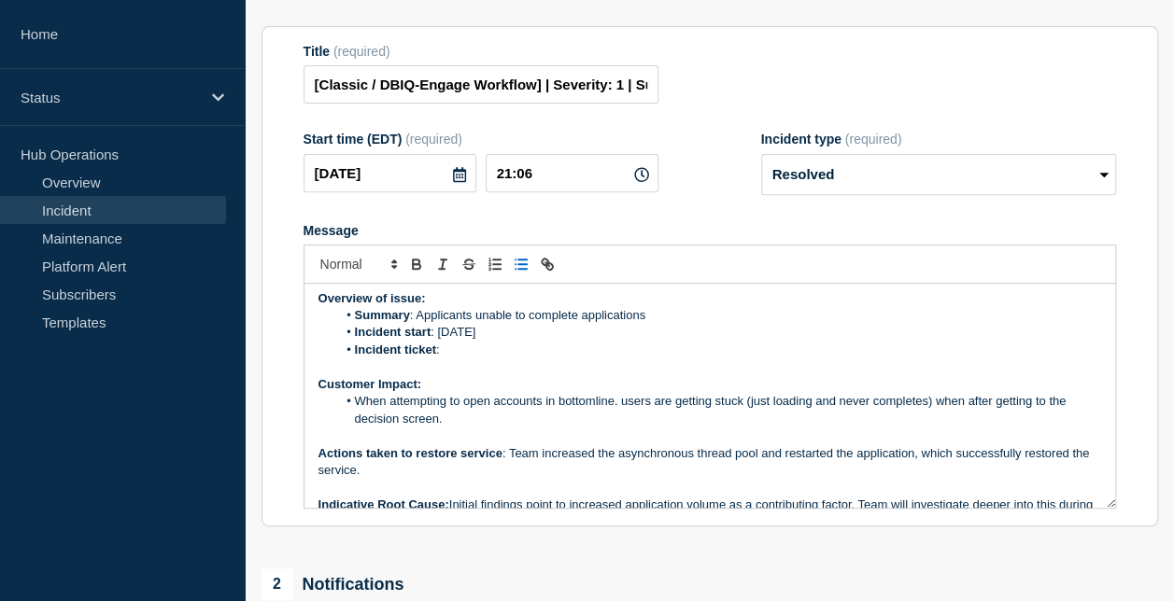
click at [463, 359] on li "Incident ticket :" at bounding box center [718, 350] width 765 height 17
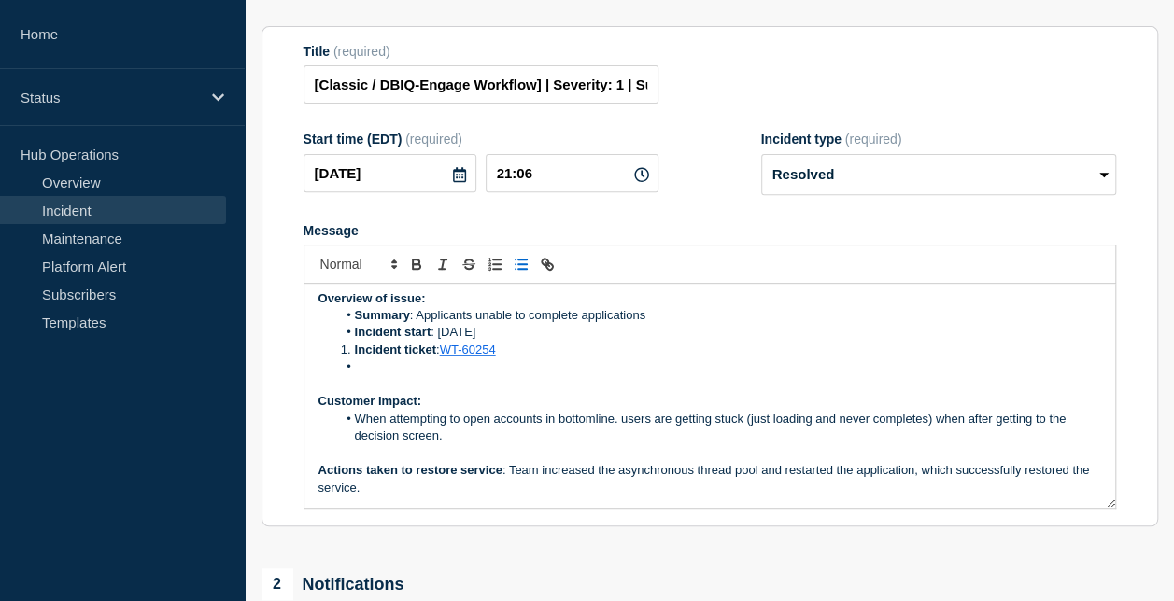
click at [355, 359] on span "Message" at bounding box center [355, 350] width 0 height 17
click at [356, 375] on li "Message" at bounding box center [718, 367] width 765 height 17
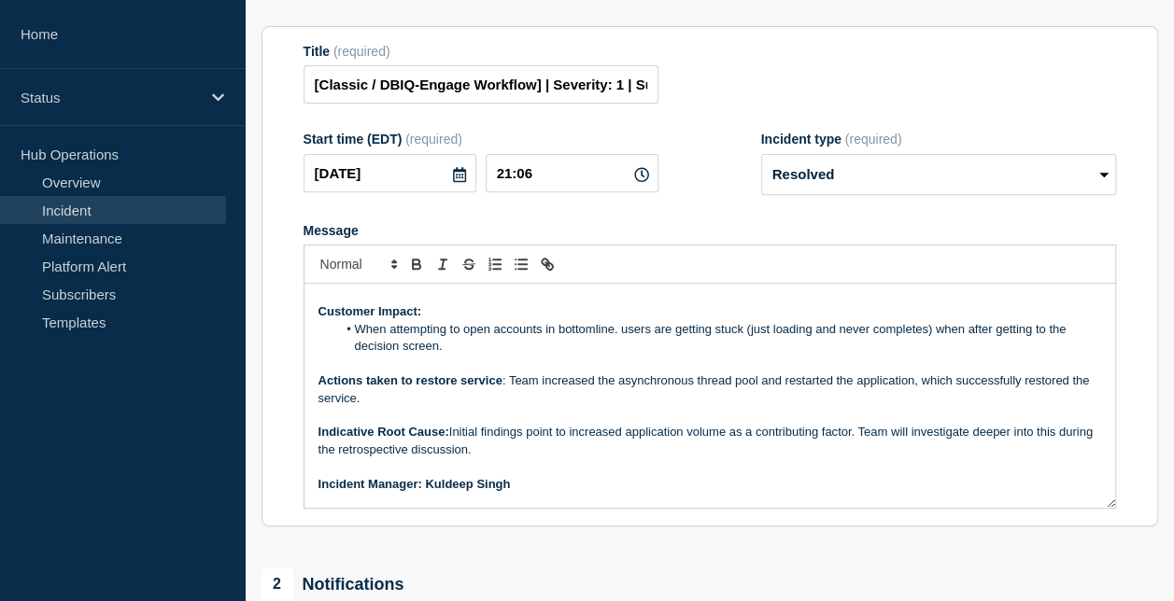
scroll to position [177, 0]
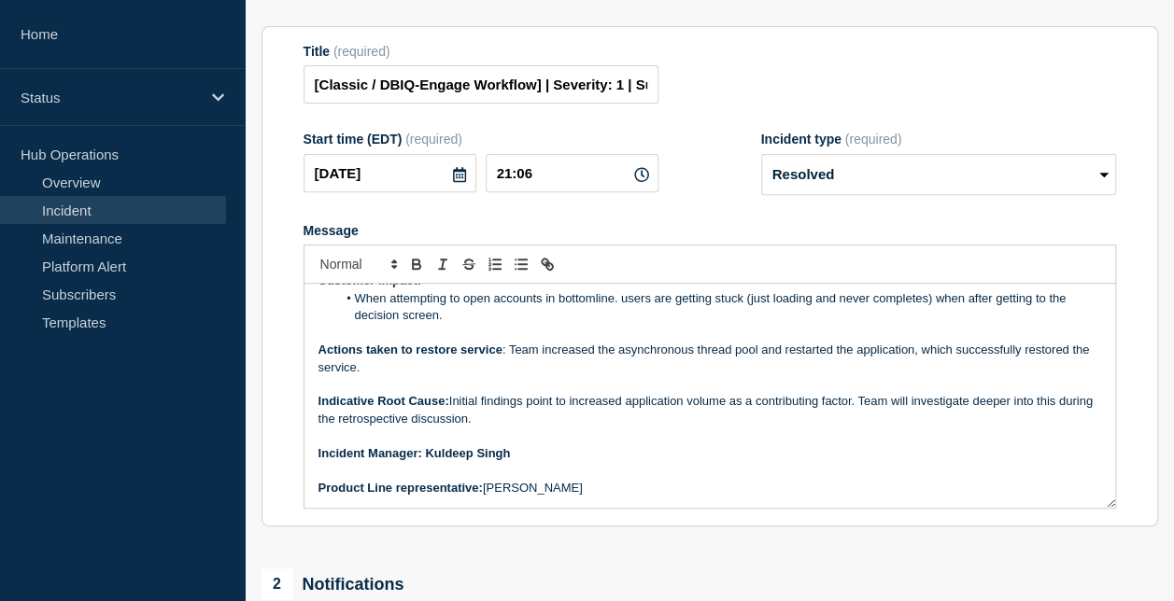
click at [895, 428] on p "Indicative Root Cause: Initial findings point to increased application volume a…" at bounding box center [709, 410] width 782 height 35
click at [875, 423] on p "Indicative Root Cause: Initial findings point to increased application volume a…" at bounding box center [709, 410] width 782 height 35
click at [529, 368] on p "Actions taken to restore service : Team increased the asynchronous thread pool …" at bounding box center [709, 359] width 782 height 35
click at [905, 319] on li "When attempting to open accounts in bottomline. users are getting stuck (just l…" at bounding box center [718, 307] width 765 height 35
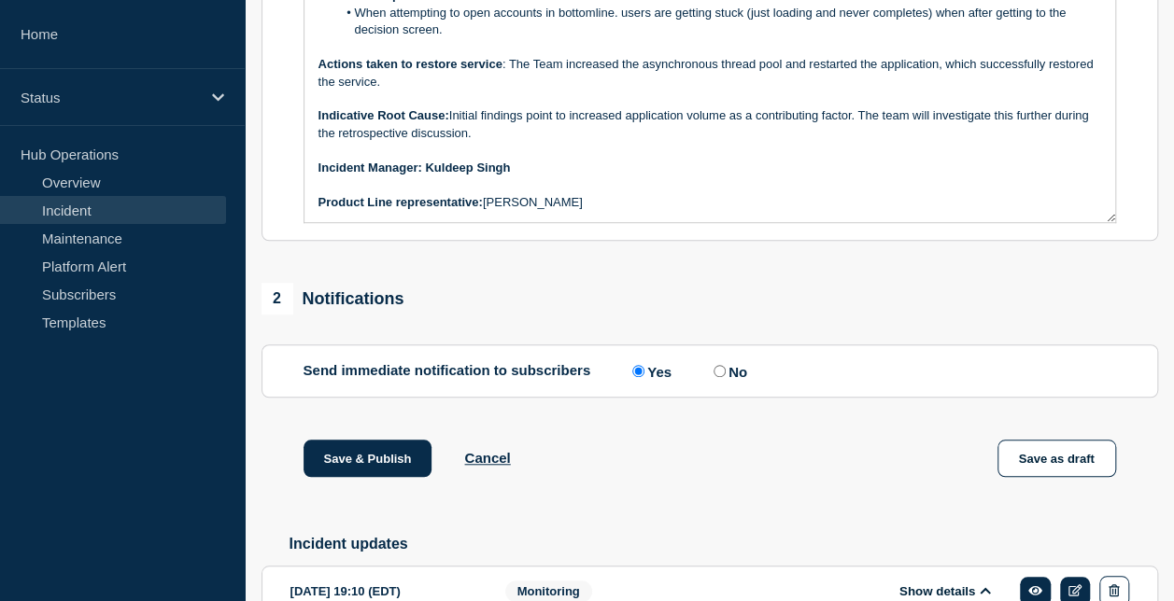
scroll to position [561, 0]
click at [351, 476] on button "Save & Publish" at bounding box center [367, 457] width 129 height 37
